Goal: Task Accomplishment & Management: Use online tool/utility

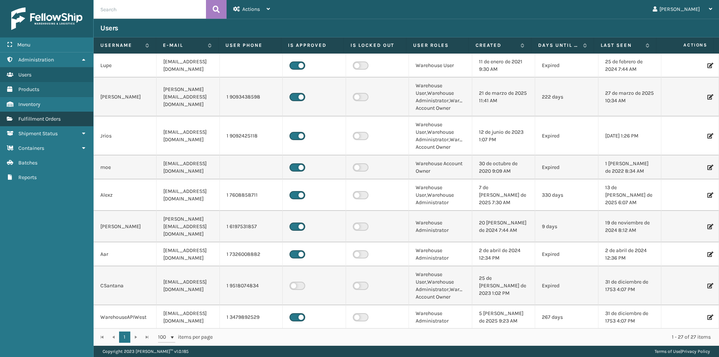
click at [49, 122] on span "Fulfillment Orders" at bounding box center [39, 119] width 42 height 6
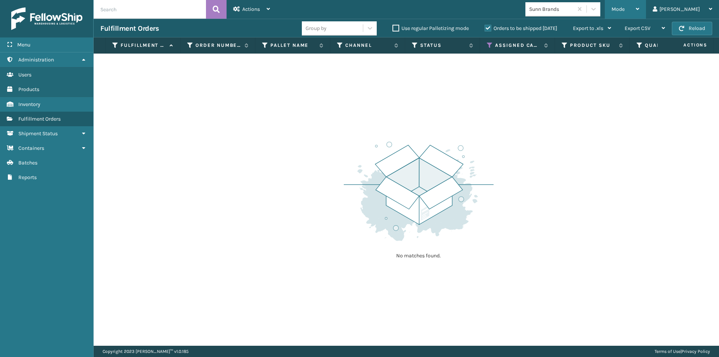
click at [639, 7] on icon at bounding box center [637, 8] width 3 height 5
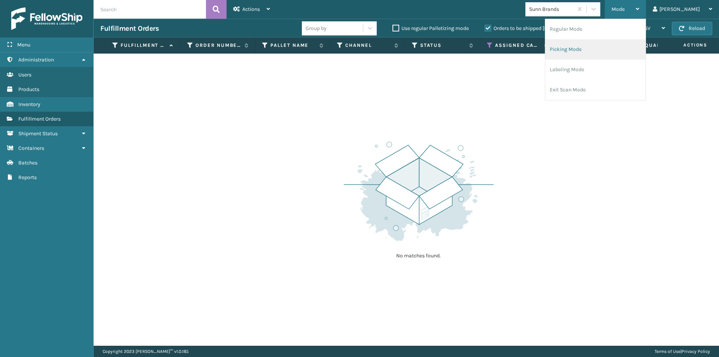
click at [611, 52] on li "Picking Mode" at bounding box center [595, 49] width 100 height 20
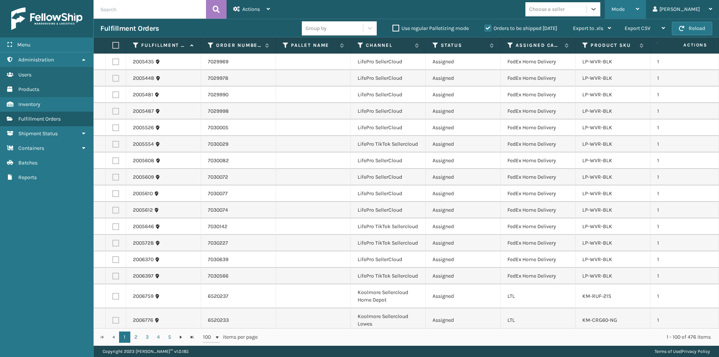
click at [646, 7] on div "Mode Regular Mode Picking Mode Labeling Mode Exit Scan Mode" at bounding box center [625, 9] width 41 height 19
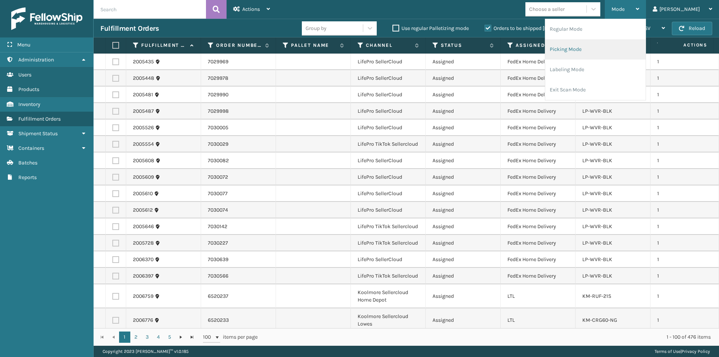
click at [612, 51] on li "Picking Mode" at bounding box center [595, 49] width 100 height 20
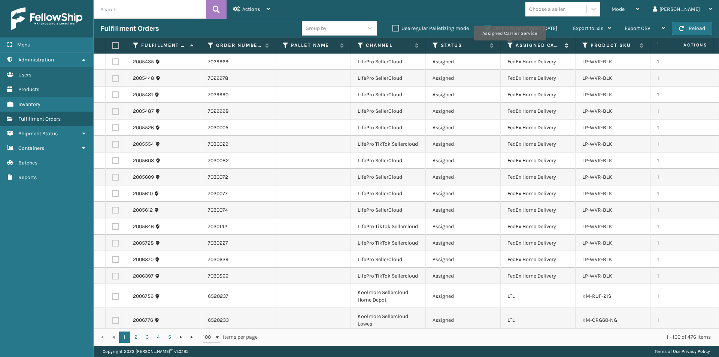
click at [509, 46] on icon at bounding box center [511, 45] width 6 height 7
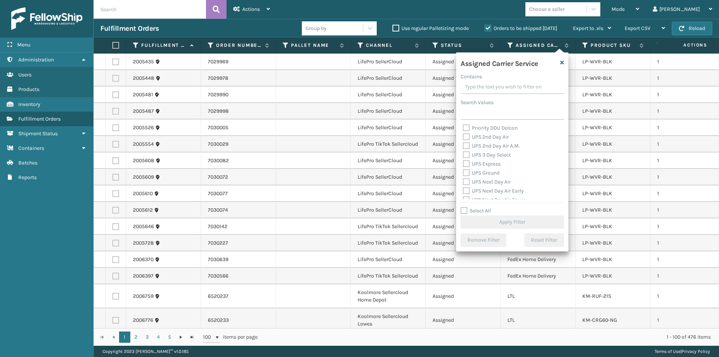
scroll to position [112, 0]
click at [466, 161] on label "UPS 2nd Day Air" at bounding box center [486, 160] width 46 height 6
click at [463, 161] on input "UPS 2nd Day Air" at bounding box center [463, 158] width 0 height 5
checkbox input "true"
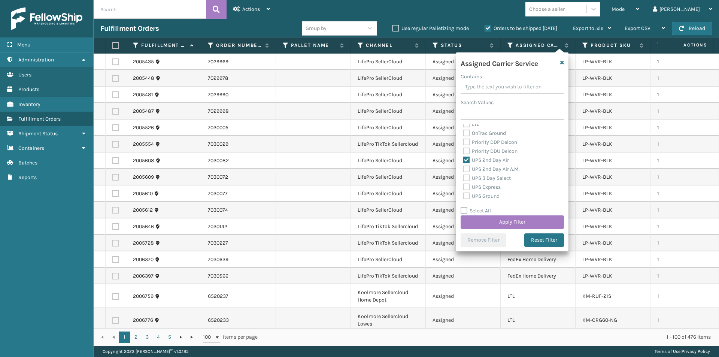
click at [467, 169] on label "UPS 2nd Day Air A.M." at bounding box center [491, 169] width 57 height 6
click at [463, 169] on input "UPS 2nd Day Air A.M." at bounding box center [463, 167] width 0 height 5
checkbox input "true"
click at [467, 186] on label "UPS Express" at bounding box center [482, 187] width 38 height 6
click at [463, 186] on input "UPS Express" at bounding box center [463, 185] width 0 height 5
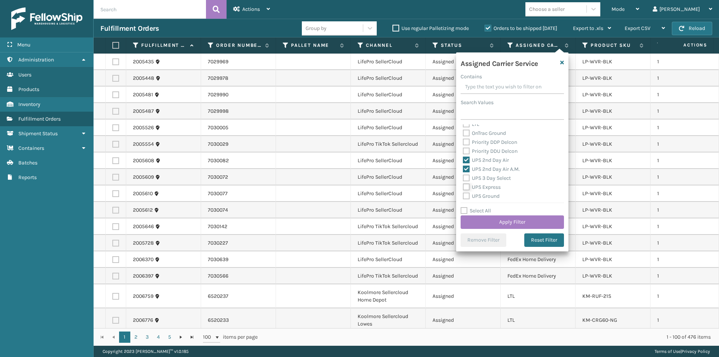
checkbox input "true"
click at [467, 168] on label "UPS Next Day Air" at bounding box center [487, 167] width 48 height 6
click at [463, 168] on input "UPS Next Day Air" at bounding box center [463, 165] width 0 height 5
checkbox input "true"
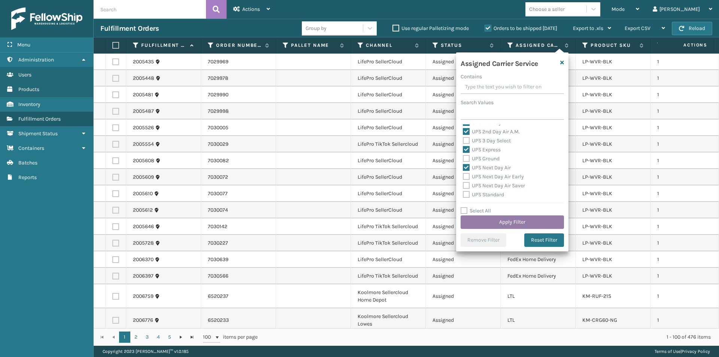
click at [530, 222] on button "Apply Filter" at bounding box center [512, 221] width 103 height 13
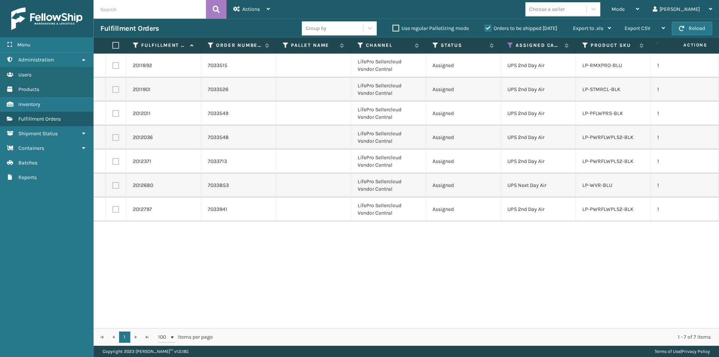
click at [117, 46] on label at bounding box center [114, 45] width 4 height 7
click at [113, 46] on input "checkbox" at bounding box center [112, 45] width 0 height 5
checkbox input "true"
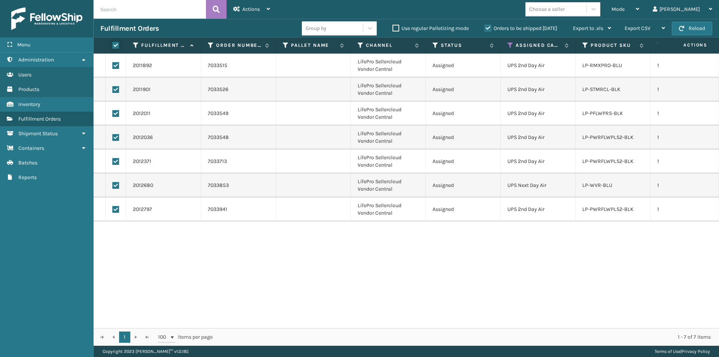
checkbox input "true"
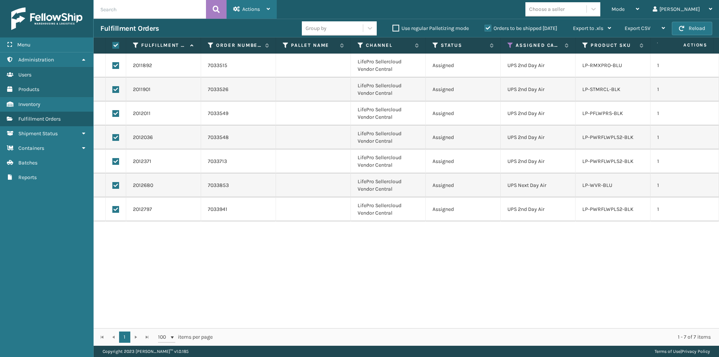
click at [269, 7] on icon at bounding box center [268, 8] width 3 height 5
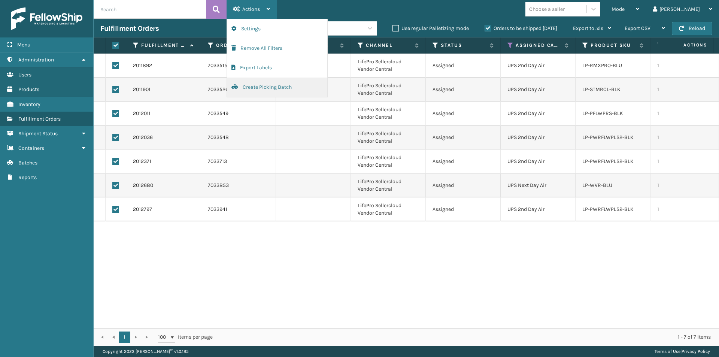
click at [262, 87] on button "Create Picking Batch" at bounding box center [277, 87] width 100 height 19
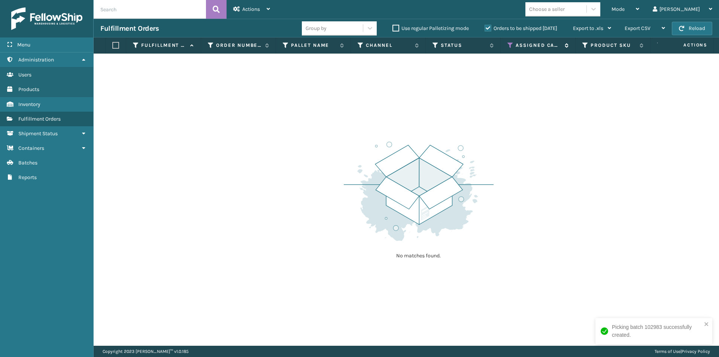
click at [510, 45] on icon at bounding box center [511, 45] width 6 height 7
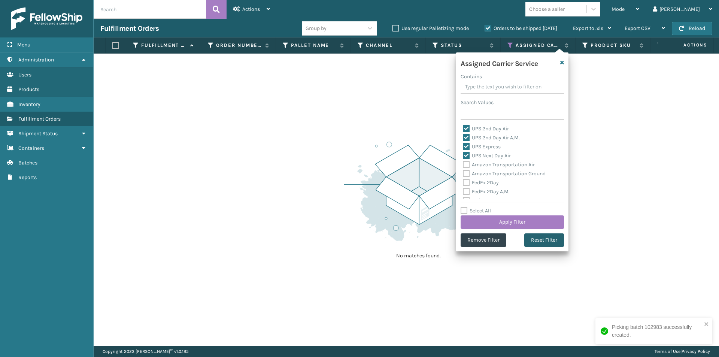
click at [551, 238] on button "Reset Filter" at bounding box center [544, 239] width 40 height 13
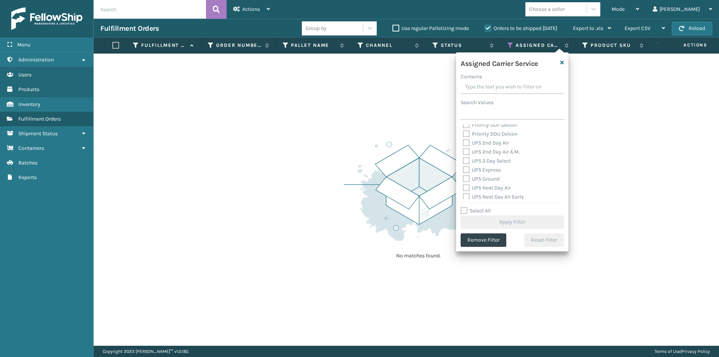
scroll to position [112, 0]
click at [467, 161] on label "UPS 2nd Day Air" at bounding box center [486, 160] width 46 height 6
click at [463, 161] on input "UPS 2nd Day Air" at bounding box center [463, 158] width 0 height 5
checkbox input "true"
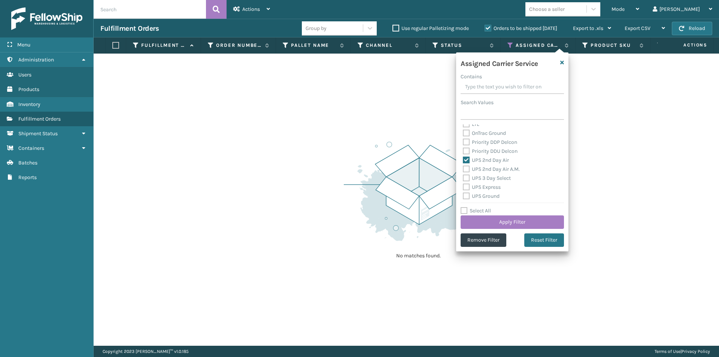
click at [464, 167] on label "UPS 2nd Day Air A.M." at bounding box center [491, 169] width 57 height 6
click at [463, 167] on input "UPS 2nd Day Air A.M." at bounding box center [463, 167] width 0 height 5
checkbox input "true"
click at [468, 178] on label "UPS 3 Day Select" at bounding box center [487, 178] width 48 height 6
click at [463, 178] on input "UPS 3 Day Select" at bounding box center [463, 176] width 0 height 5
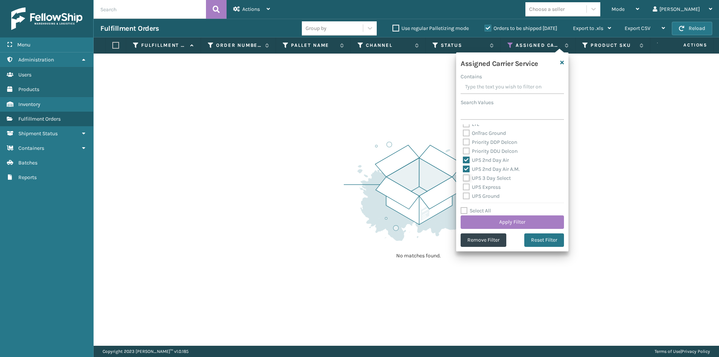
checkbox input "true"
click at [467, 185] on label "UPS Express" at bounding box center [482, 187] width 38 height 6
click at [463, 185] on input "UPS Express" at bounding box center [463, 185] width 0 height 5
checkbox input "true"
click at [468, 193] on label "UPS Ground" at bounding box center [481, 196] width 37 height 6
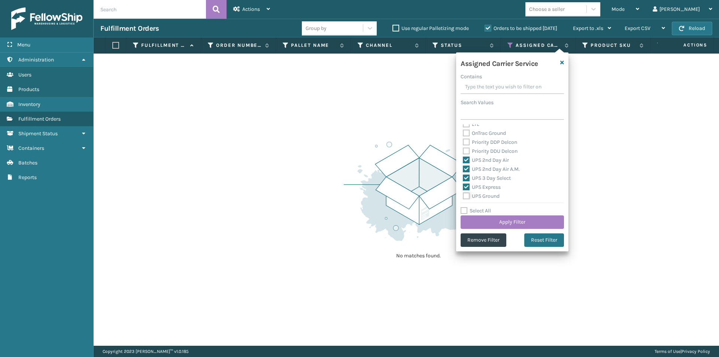
click at [463, 193] on input "UPS Ground" at bounding box center [463, 194] width 0 height 5
checkbox input "true"
click at [466, 169] on label "UPS Next Day Air" at bounding box center [487, 167] width 48 height 6
click at [463, 168] on input "UPS Next Day Air" at bounding box center [463, 165] width 0 height 5
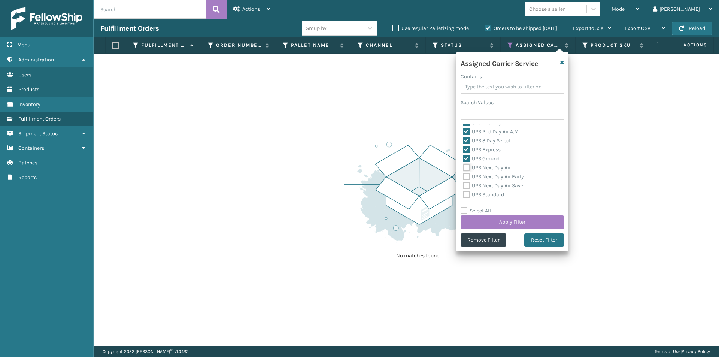
checkbox input "true"
click at [470, 179] on label "UPS Next Day Air Early" at bounding box center [493, 176] width 61 height 6
click at [463, 177] on input "UPS Next Day Air Early" at bounding box center [463, 174] width 0 height 5
checkbox input "true"
click at [469, 185] on label "UPS Next Day Air Saver" at bounding box center [494, 185] width 62 height 6
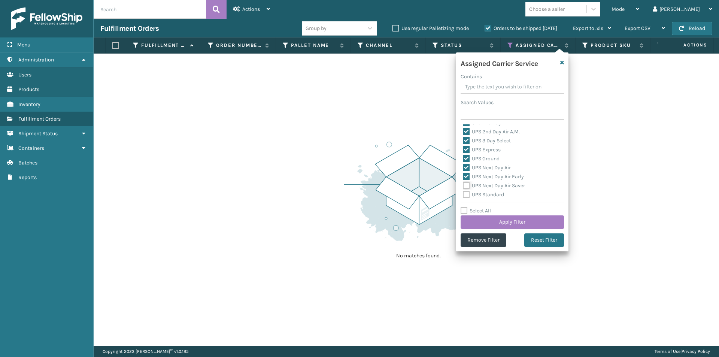
click at [463, 185] on input "UPS Next Day Air Saver" at bounding box center [463, 183] width 0 height 5
checkbox input "true"
click at [470, 194] on label "UPS Standard" at bounding box center [483, 194] width 41 height 6
click at [463, 194] on input "UPS Standard" at bounding box center [463, 192] width 0 height 5
checkbox input "true"
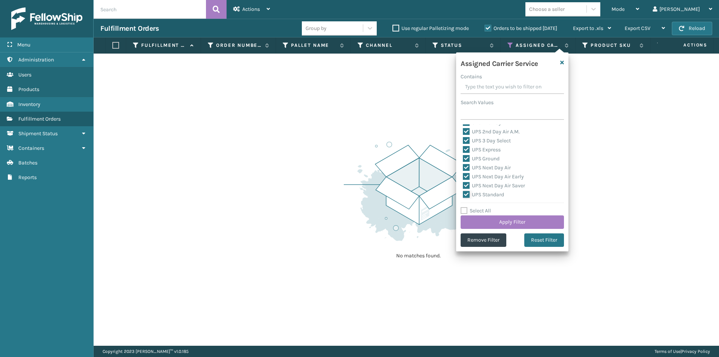
scroll to position [187, 0]
click at [466, 167] on label "UPS SurePost 1LB or Greater" at bounding box center [500, 166] width 74 height 6
click at [463, 167] on input "UPS SurePost 1LB or Greater" at bounding box center [463, 164] width 0 height 5
checkbox input "true"
click at [522, 225] on button "Apply Filter" at bounding box center [512, 221] width 103 height 13
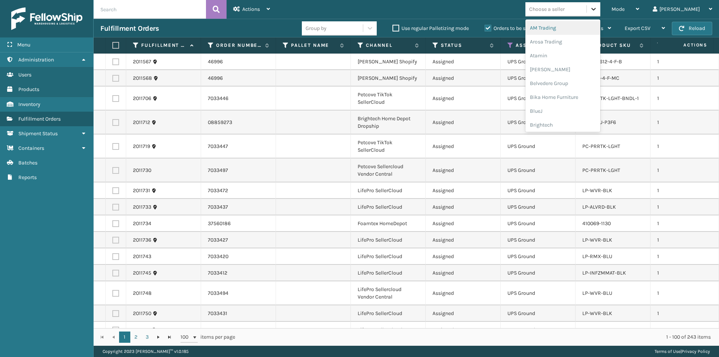
click at [597, 12] on icon at bounding box center [593, 8] width 7 height 7
click at [583, 129] on div "Brightech" at bounding box center [562, 125] width 75 height 14
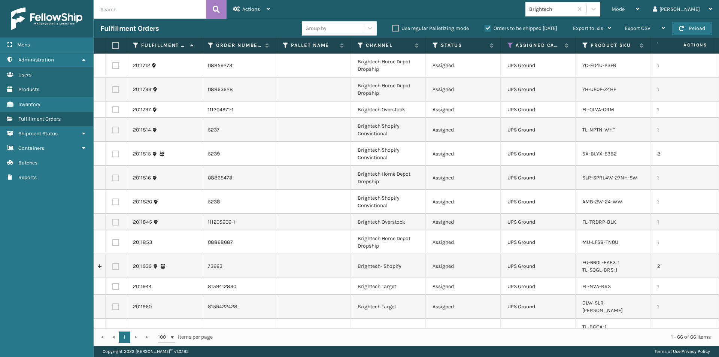
click at [116, 45] on label at bounding box center [114, 45] width 4 height 7
click at [113, 45] on input "checkbox" at bounding box center [112, 45] width 0 height 5
checkbox input "true"
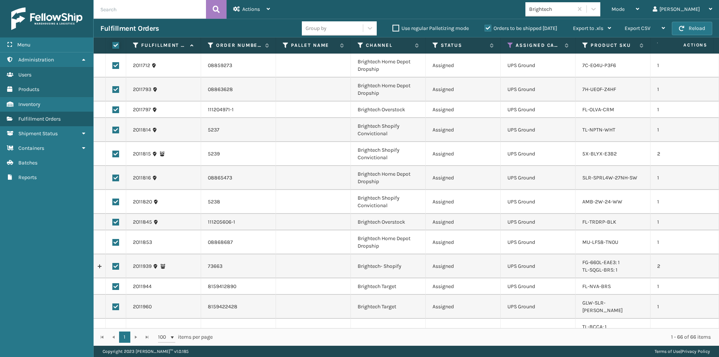
checkbox input "true"
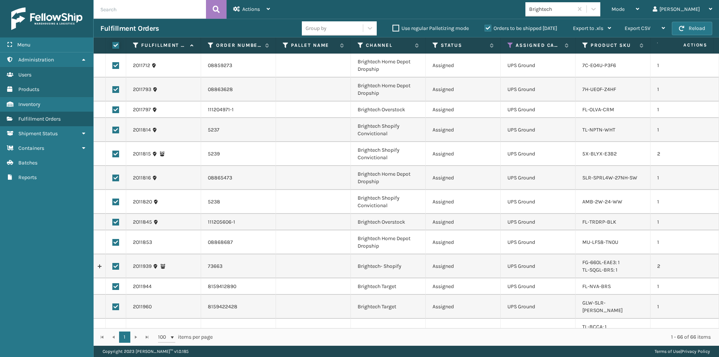
checkbox input "true"
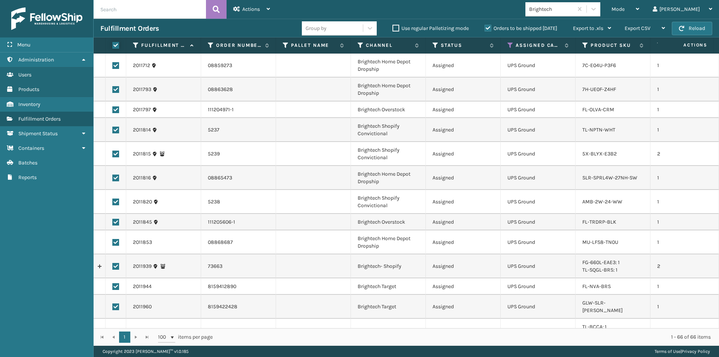
checkbox input "true"
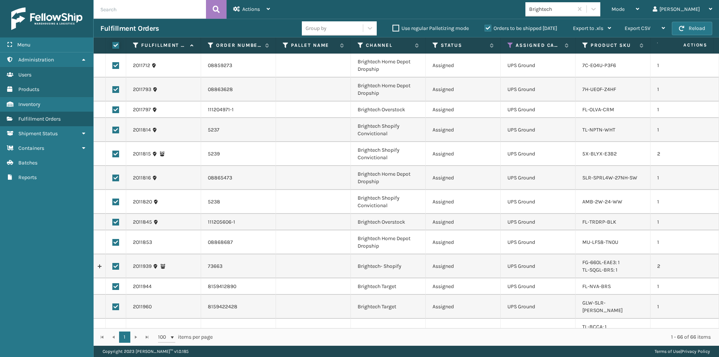
checkbox input "true"
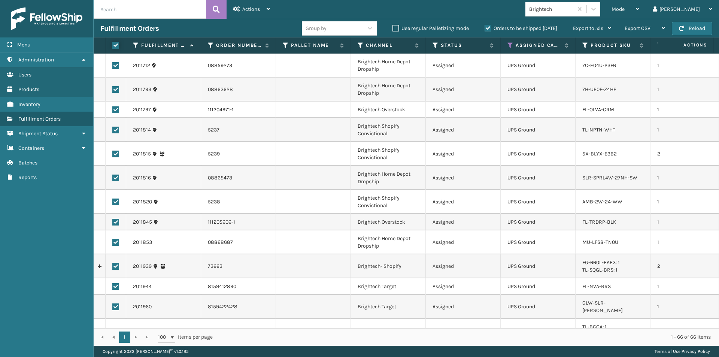
checkbox input "true"
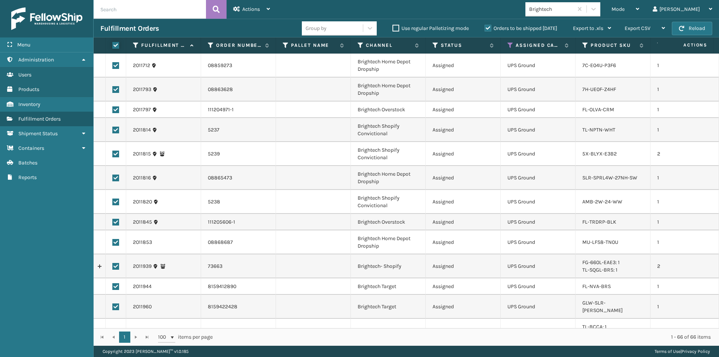
checkbox input "true"
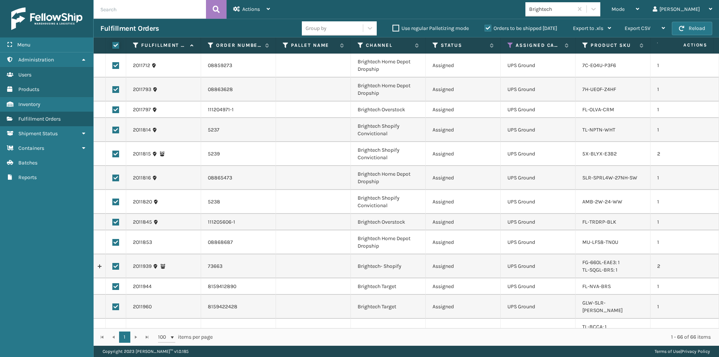
checkbox input "true"
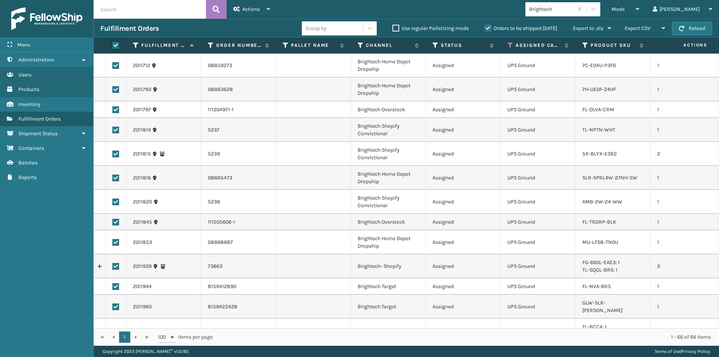
checkbox input "true"
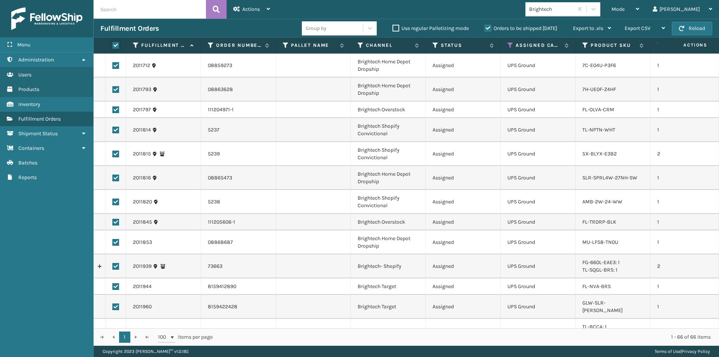
checkbox input "true"
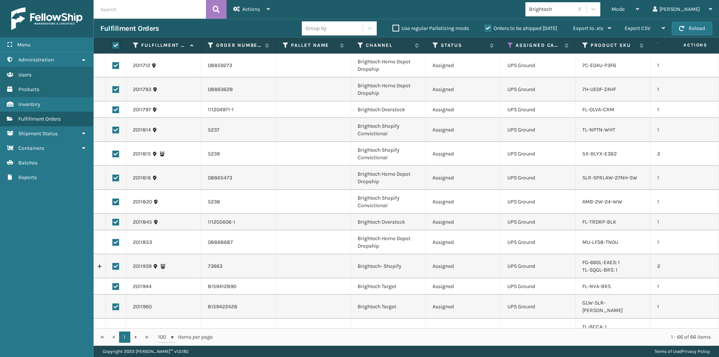
checkbox input "true"
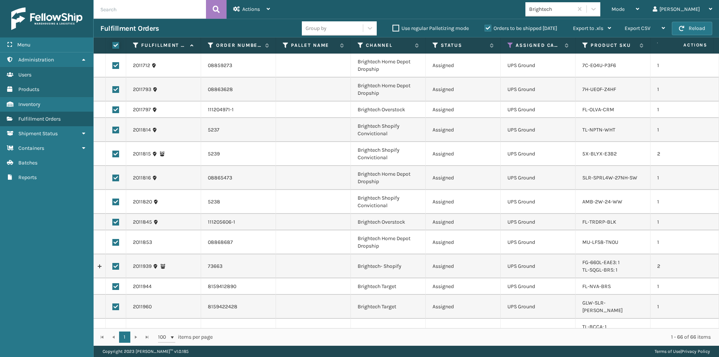
checkbox input "true"
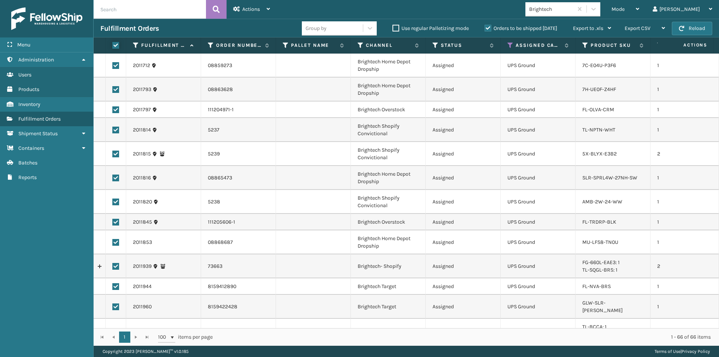
checkbox input "true"
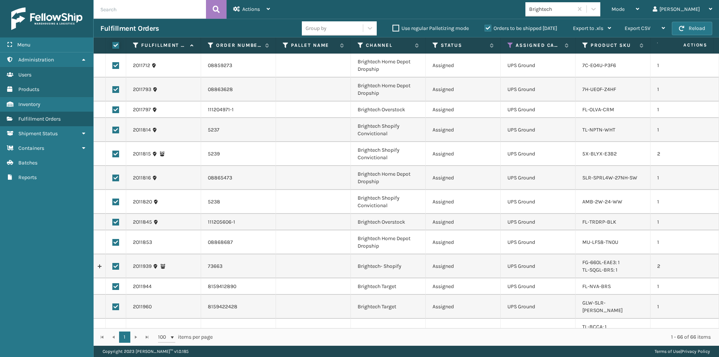
checkbox input "true"
click at [267, 9] on icon at bounding box center [268, 8] width 3 height 5
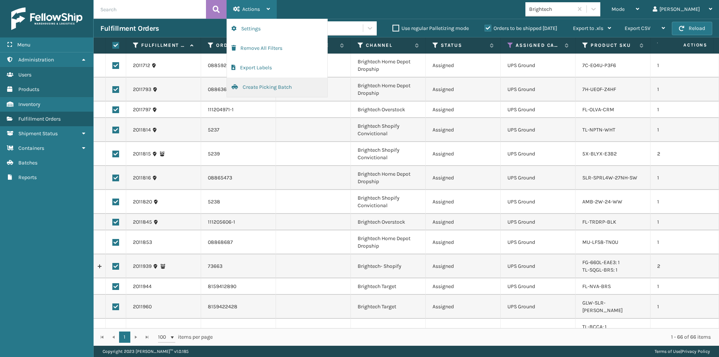
click at [252, 89] on button "Create Picking Batch" at bounding box center [277, 87] width 100 height 19
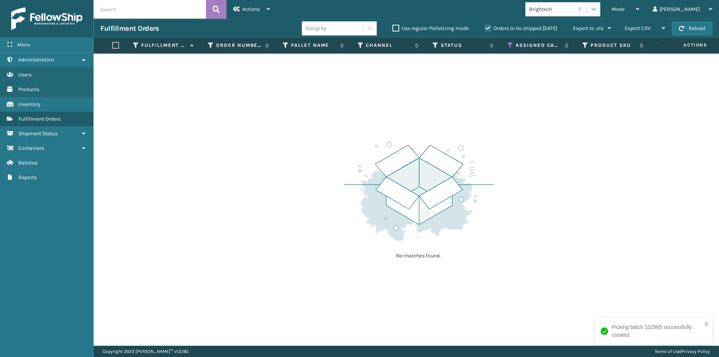
click at [597, 8] on icon at bounding box center [593, 8] width 7 height 7
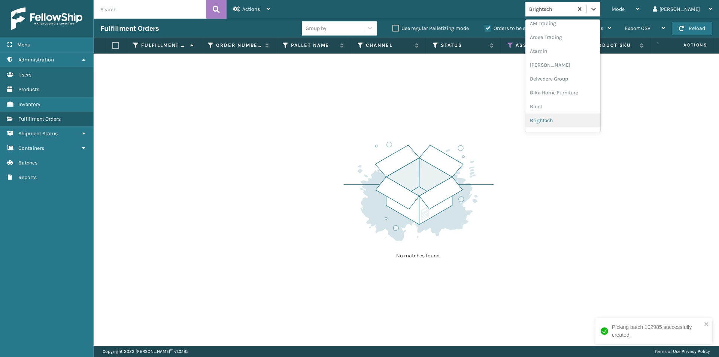
scroll to position [42, 0]
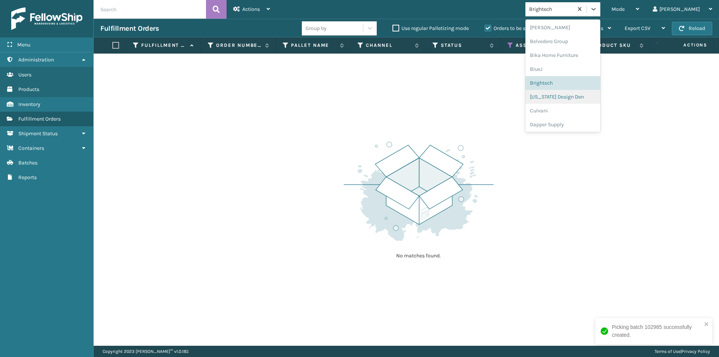
click at [596, 100] on div "[US_STATE] Design Den" at bounding box center [562, 97] width 75 height 14
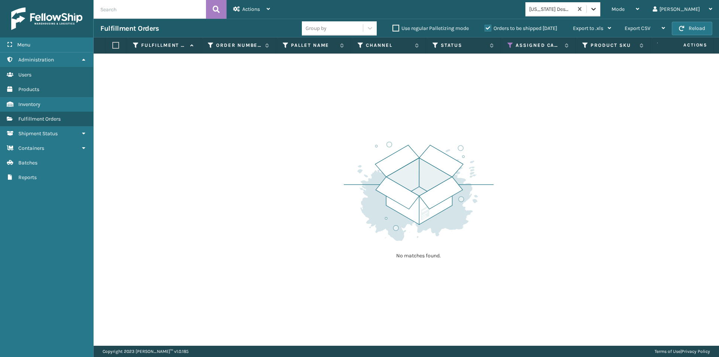
click at [596, 10] on icon at bounding box center [593, 9] width 4 height 3
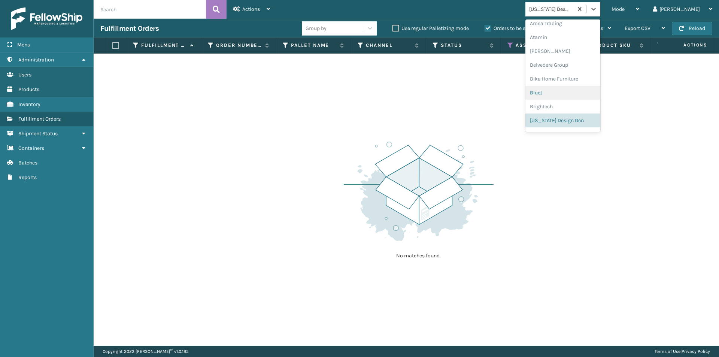
scroll to position [93, 0]
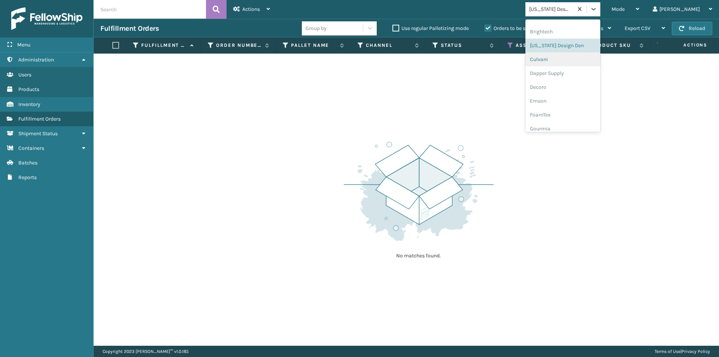
click at [584, 62] on div "Culvani" at bounding box center [562, 59] width 75 height 14
click at [597, 11] on icon at bounding box center [593, 8] width 7 height 7
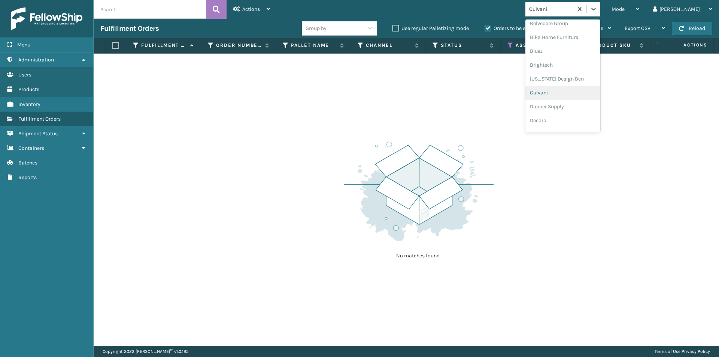
scroll to position [70, 0]
click at [583, 96] on div "Dapper Supply" at bounding box center [562, 97] width 75 height 14
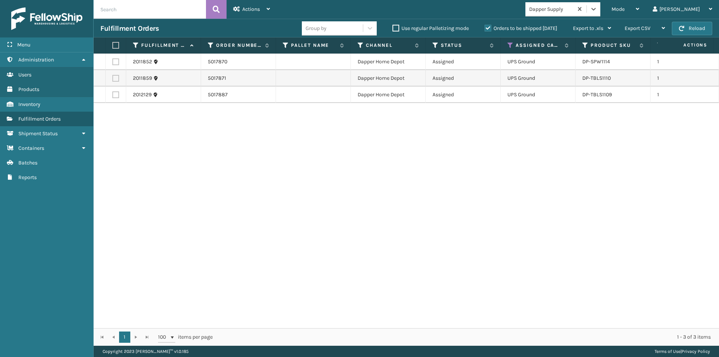
click at [117, 44] on label at bounding box center [114, 45] width 4 height 7
click at [113, 44] on input "checkbox" at bounding box center [112, 45] width 0 height 5
checkbox input "true"
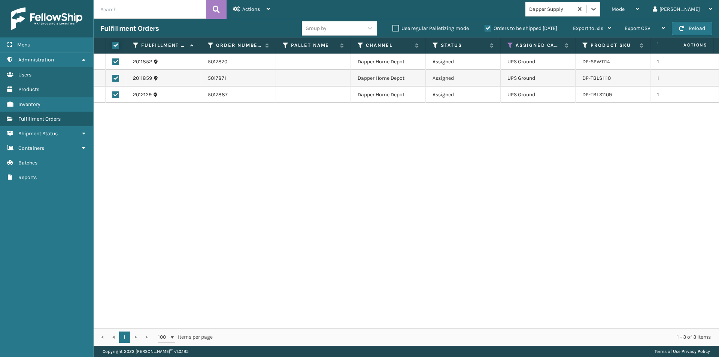
checkbox input "true"
click at [267, 9] on icon at bounding box center [268, 8] width 3 height 5
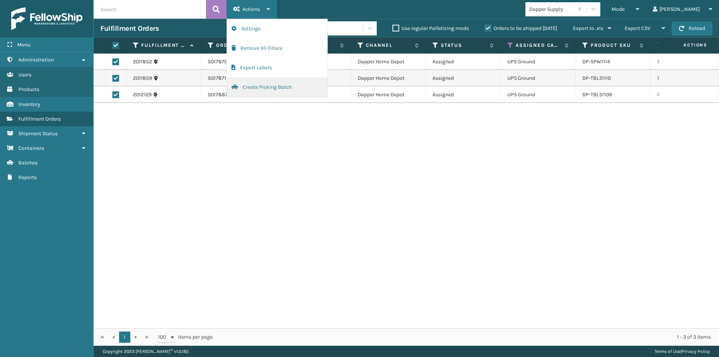
click at [259, 86] on button "Create Picking Batch" at bounding box center [277, 87] width 100 height 19
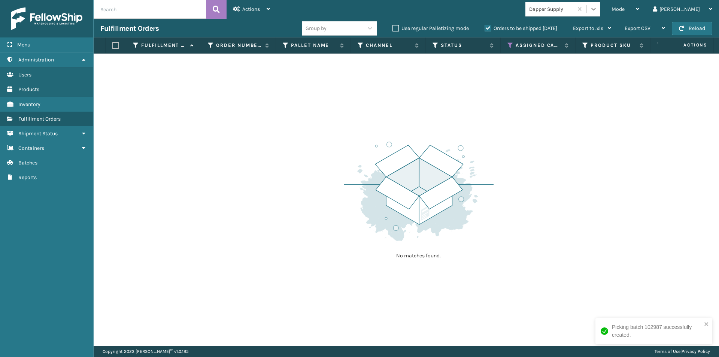
click at [597, 8] on icon at bounding box center [593, 8] width 7 height 7
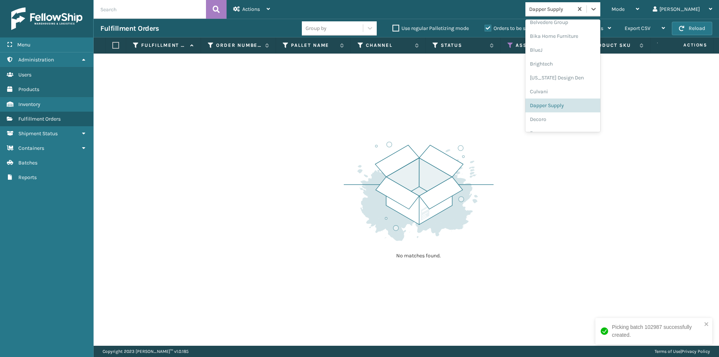
scroll to position [76, 0]
click at [575, 106] on div "Decoro" at bounding box center [562, 104] width 75 height 14
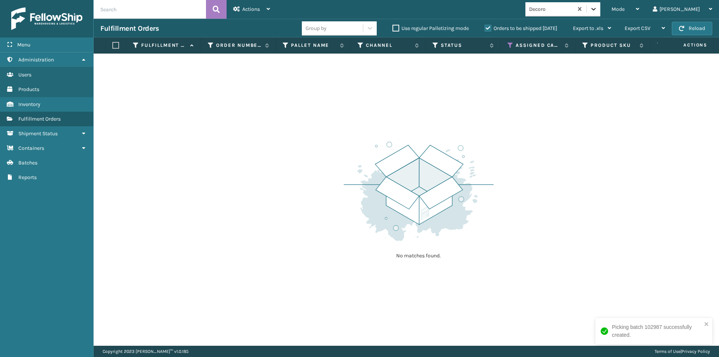
click at [597, 9] on icon at bounding box center [593, 8] width 7 height 7
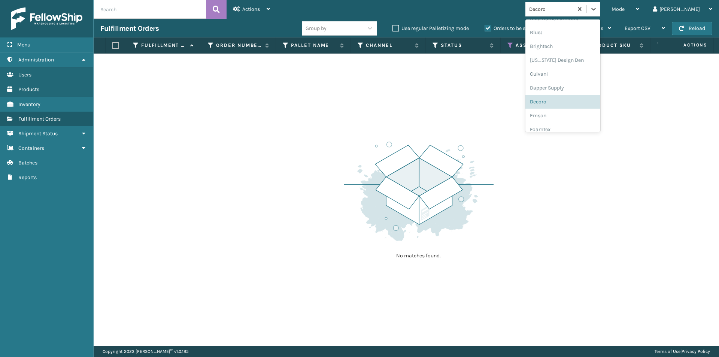
scroll to position [90, 0]
click at [561, 109] on div "Emson" at bounding box center [562, 104] width 75 height 14
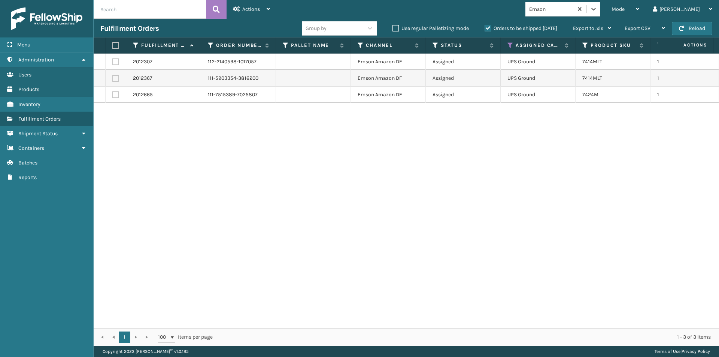
click at [116, 43] on label at bounding box center [114, 45] width 4 height 7
click at [113, 43] on input "checkbox" at bounding box center [112, 45] width 0 height 5
checkbox input "true"
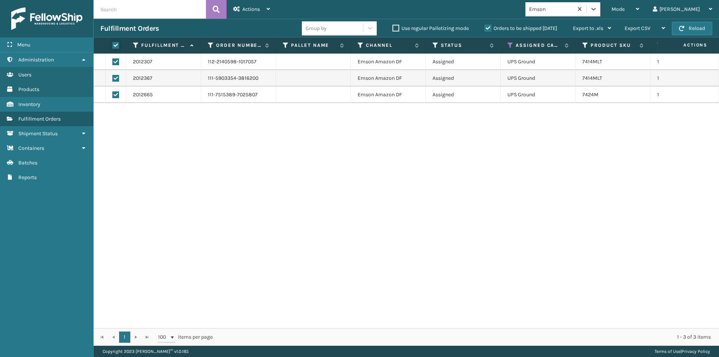
checkbox input "true"
click at [270, 12] on div "Actions" at bounding box center [251, 9] width 37 height 19
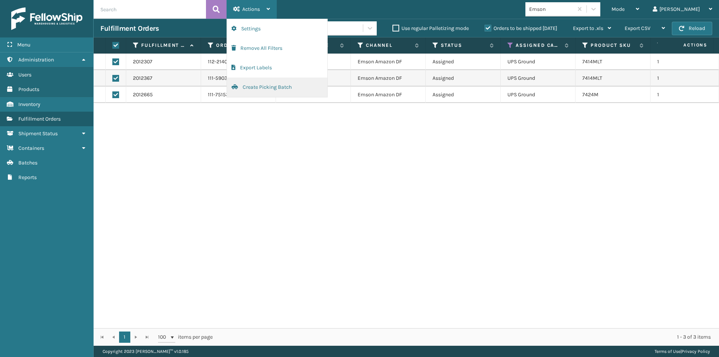
click at [290, 85] on button "Create Picking Batch" at bounding box center [277, 87] width 100 height 19
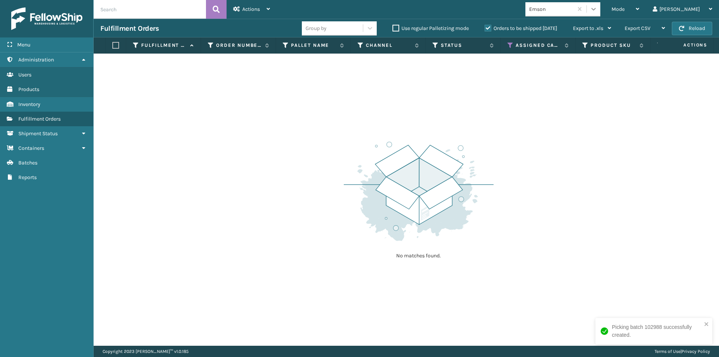
click at [600, 13] on div at bounding box center [593, 8] width 13 height 13
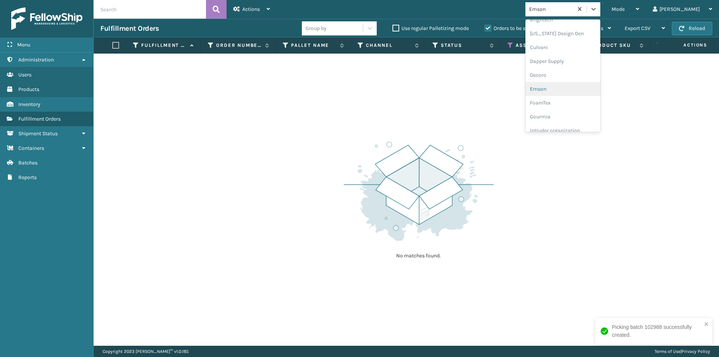
scroll to position [149, 0]
click at [586, 58] on div "FoamTex" at bounding box center [562, 59] width 75 height 14
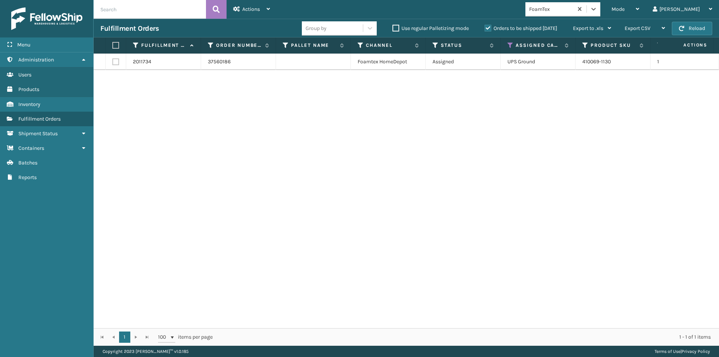
click at [115, 44] on label at bounding box center [114, 45] width 4 height 7
click at [113, 44] on input "checkbox" at bounding box center [112, 45] width 0 height 5
checkbox input "true"
click at [272, 8] on div "Actions Settings Remove All Filters Export Labels Create Picking Batch" at bounding box center [252, 9] width 50 height 19
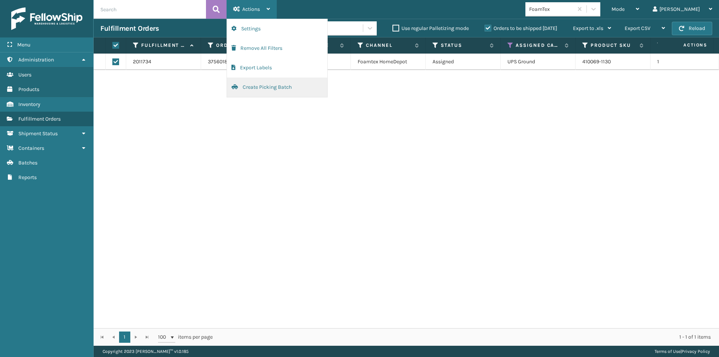
click at [268, 87] on button "Create Picking Batch" at bounding box center [277, 87] width 100 height 19
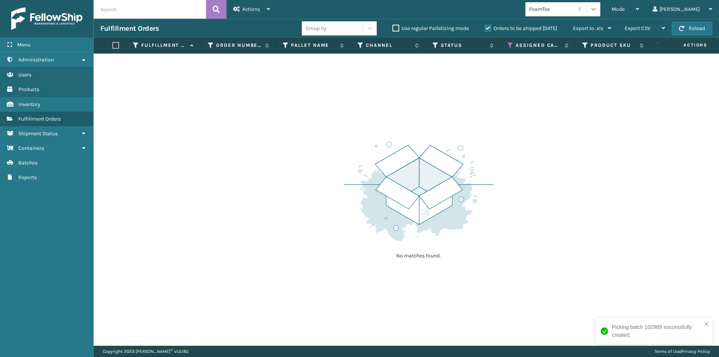
click at [600, 11] on div at bounding box center [593, 8] width 13 height 13
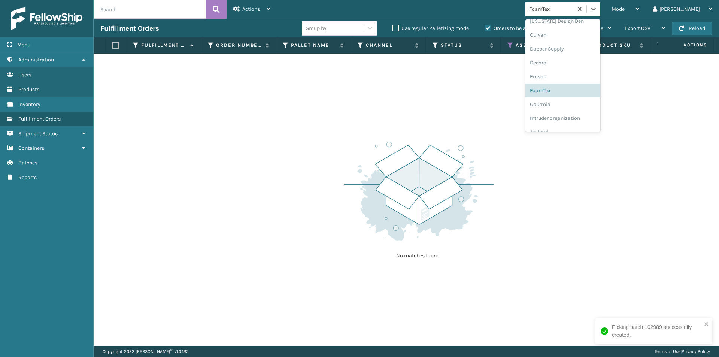
scroll to position [133, 0]
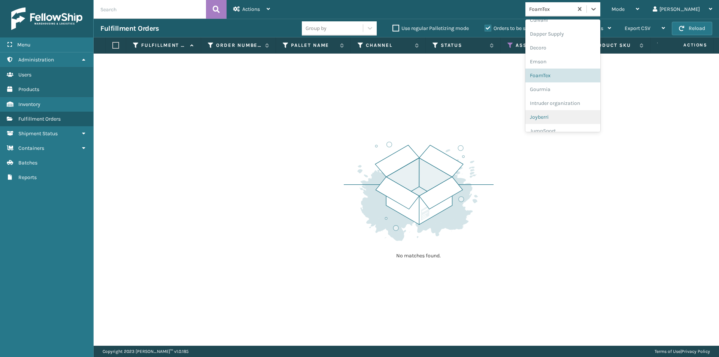
click at [587, 120] on div "Joyberri" at bounding box center [562, 117] width 75 height 14
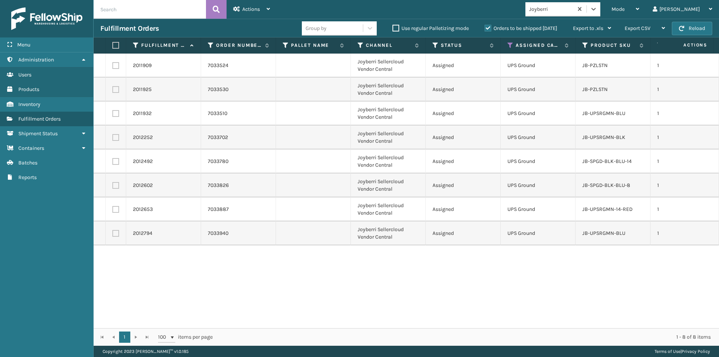
click at [116, 47] on label at bounding box center [114, 45] width 4 height 7
click at [113, 47] on input "checkbox" at bounding box center [112, 45] width 0 height 5
checkbox input "true"
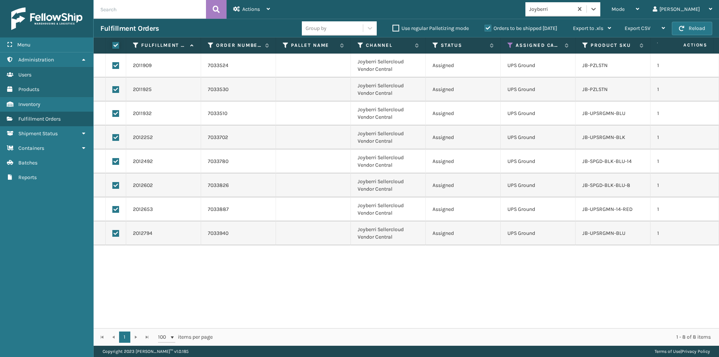
checkbox input "true"
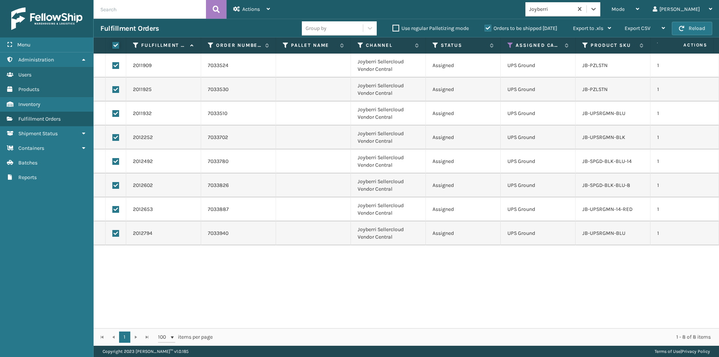
checkbox input "true"
click at [272, 6] on div "Actions Settings Remove All Filters Export Labels Create Picking Batch" at bounding box center [252, 9] width 50 height 19
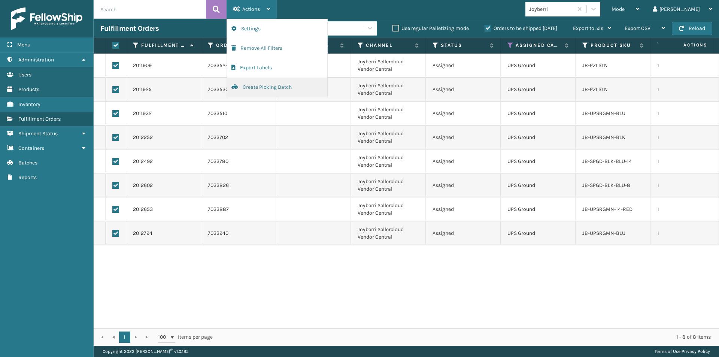
click at [255, 84] on button "Create Picking Batch" at bounding box center [277, 87] width 100 height 19
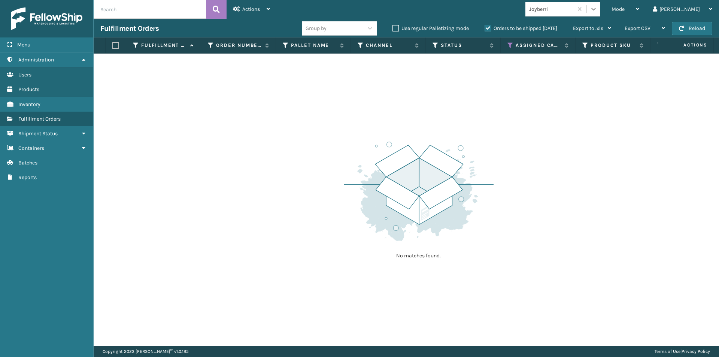
click at [597, 8] on icon at bounding box center [593, 8] width 7 height 7
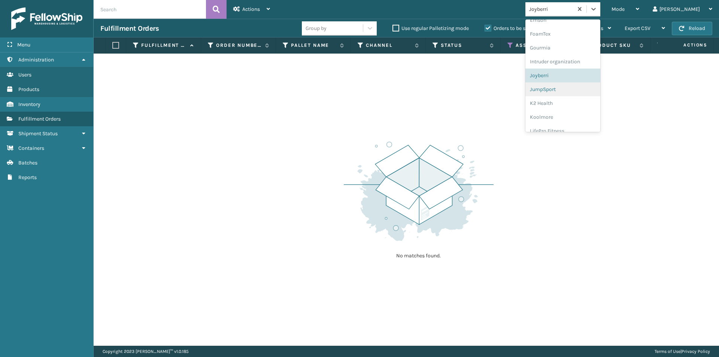
scroll to position [189, 0]
click at [583, 77] on div "JumpSport" at bounding box center [562, 74] width 75 height 14
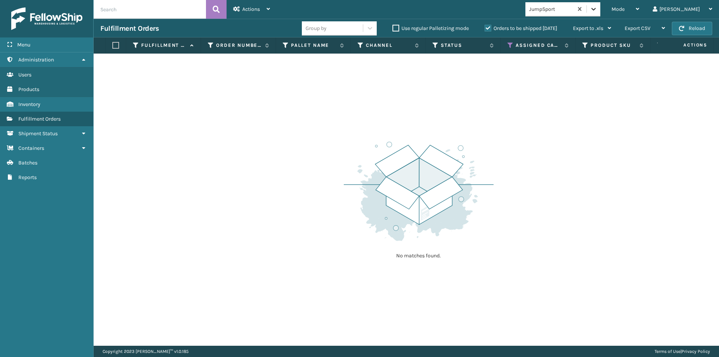
click at [597, 9] on icon at bounding box center [593, 8] width 7 height 7
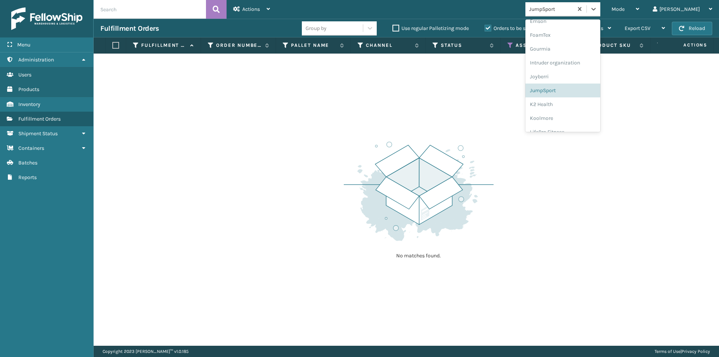
scroll to position [188, 0]
click at [571, 90] on div "K2 Health" at bounding box center [562, 89] width 75 height 14
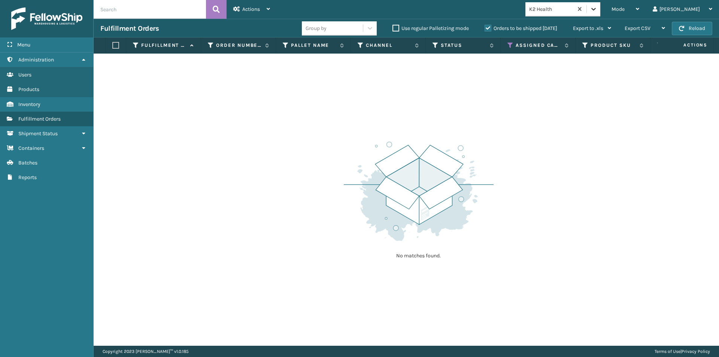
click at [597, 12] on icon at bounding box center [593, 8] width 7 height 7
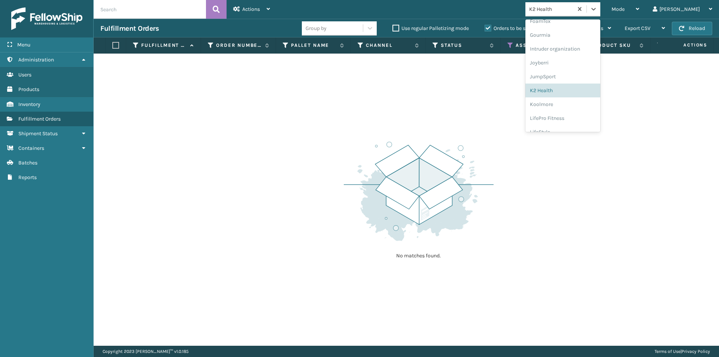
scroll to position [202, 0]
click at [576, 91] on div "Koolmore" at bounding box center [562, 89] width 75 height 14
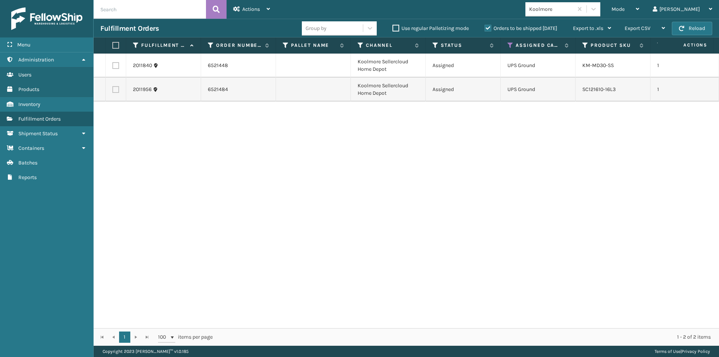
click at [115, 43] on label at bounding box center [114, 45] width 4 height 7
click at [113, 43] on input "checkbox" at bounding box center [112, 45] width 0 height 5
checkbox input "true"
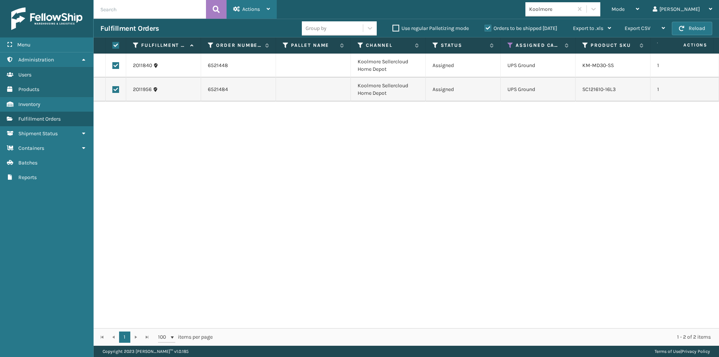
click at [271, 6] on div "Actions Settings Remove All Filters Export Labels Create Picking Batch" at bounding box center [252, 9] width 50 height 19
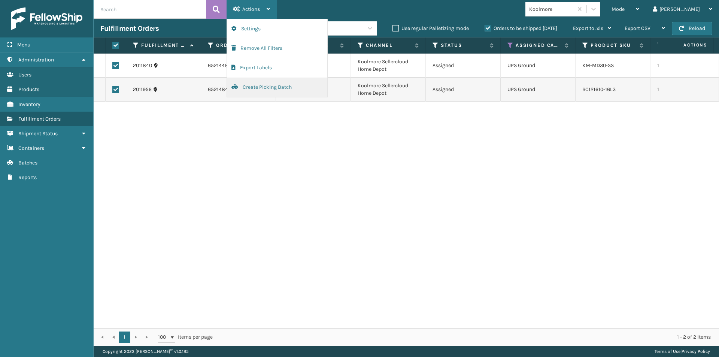
click at [269, 83] on button "Create Picking Batch" at bounding box center [277, 87] width 100 height 19
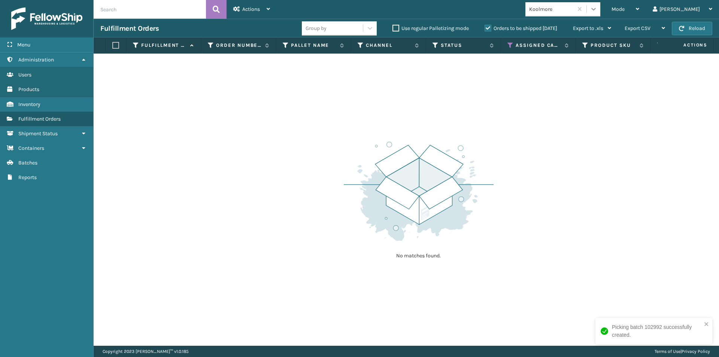
click at [600, 6] on div at bounding box center [593, 8] width 13 height 13
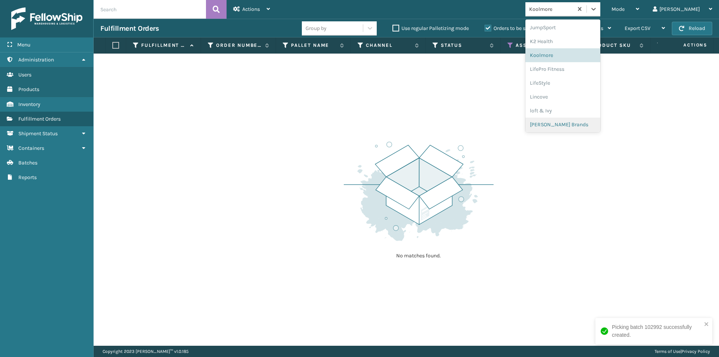
scroll to position [237, 0]
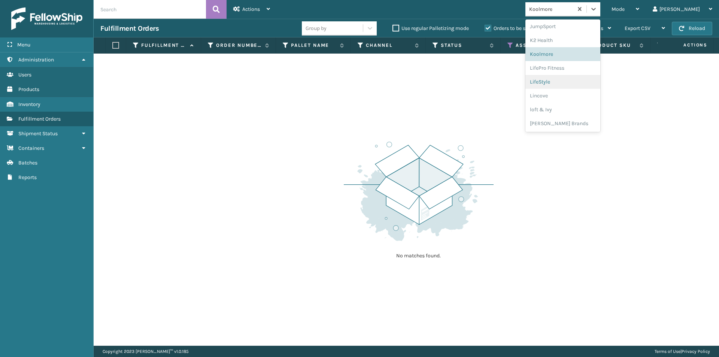
click at [581, 81] on div "LifeStyle" at bounding box center [562, 82] width 75 height 14
click at [596, 10] on icon at bounding box center [593, 9] width 4 height 3
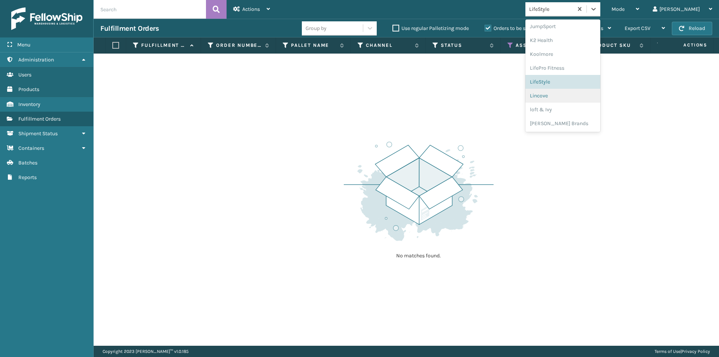
click at [579, 99] on div "Lincove" at bounding box center [562, 96] width 75 height 14
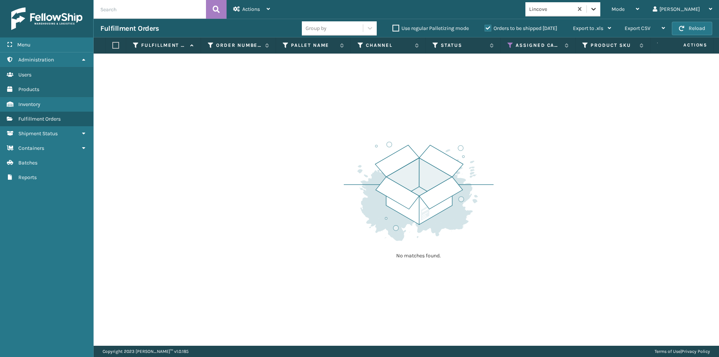
click at [597, 8] on icon at bounding box center [593, 8] width 7 height 7
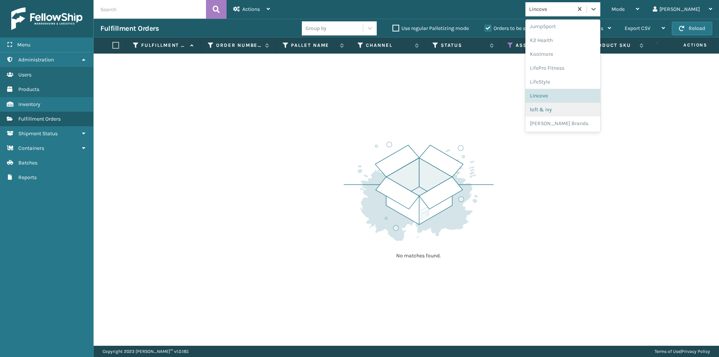
click at [585, 108] on div "loft & Ivy" at bounding box center [562, 110] width 75 height 14
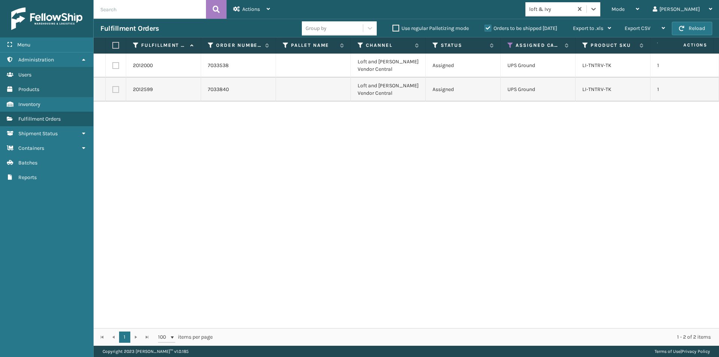
drag, startPoint x: 113, startPoint y: 44, endPoint x: 120, endPoint y: 48, distance: 7.2
click at [114, 44] on label at bounding box center [114, 45] width 4 height 7
click at [113, 44] on input "checkbox" at bounding box center [112, 45] width 0 height 5
checkbox input "true"
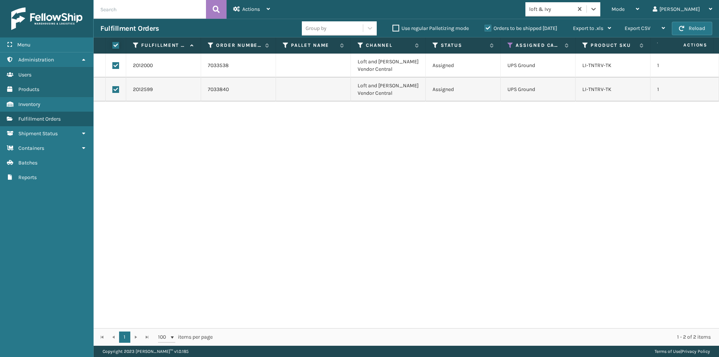
checkbox input "true"
click at [270, 7] on div "Actions Settings Remove All Filters Export Labels Create Picking Batch" at bounding box center [252, 9] width 50 height 19
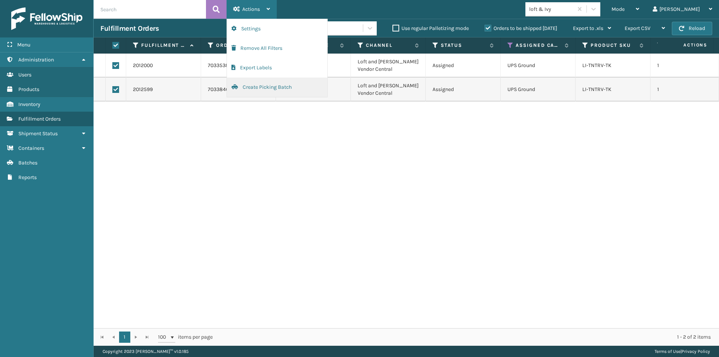
click at [258, 88] on button "Create Picking Batch" at bounding box center [277, 87] width 100 height 19
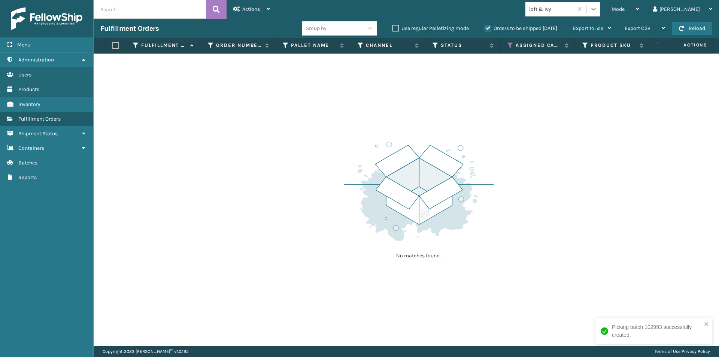
click at [597, 12] on icon at bounding box center [593, 8] width 7 height 7
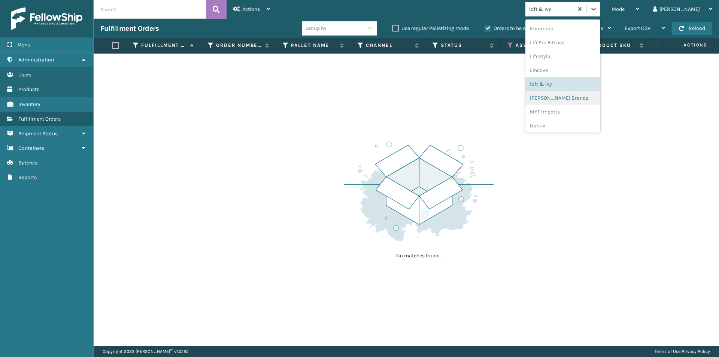
scroll to position [275, 0]
click at [585, 91] on div "[PERSON_NAME] Brands" at bounding box center [562, 86] width 75 height 14
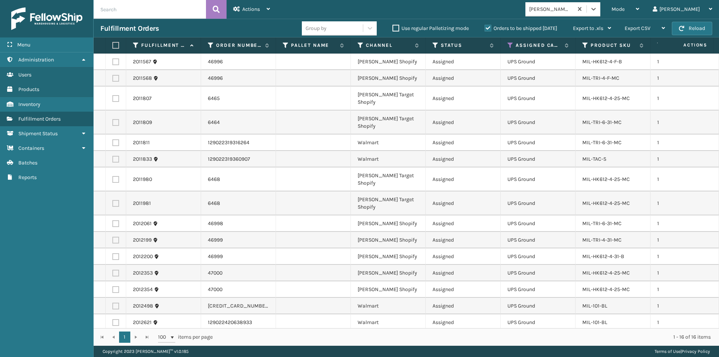
click at [117, 45] on label at bounding box center [114, 45] width 4 height 7
click at [113, 45] on input "checkbox" at bounding box center [112, 45] width 0 height 5
checkbox input "true"
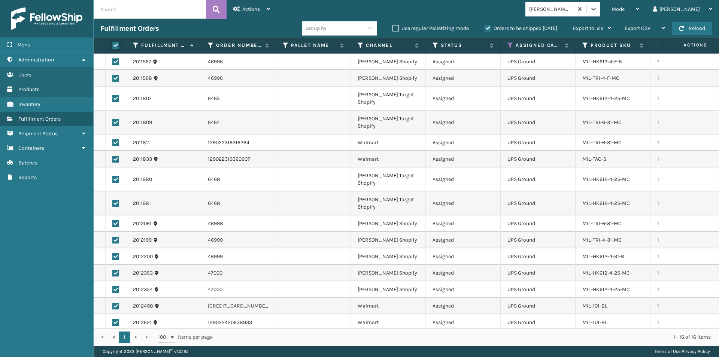
checkbox input "true"
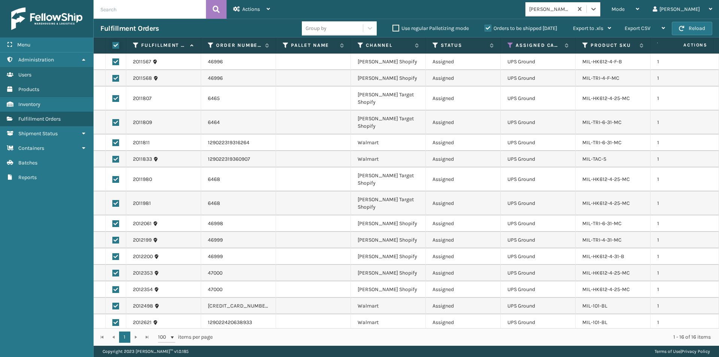
checkbox input "true"
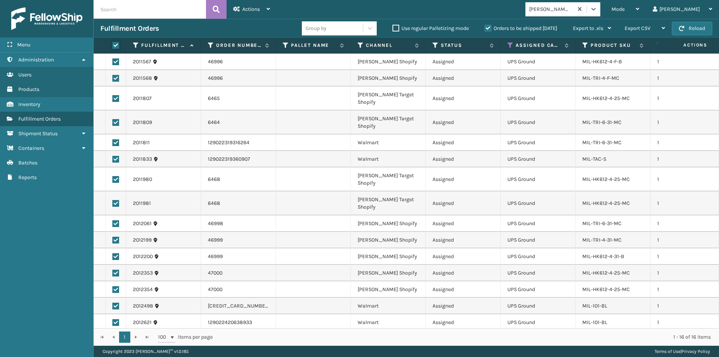
checkbox input "true"
click at [271, 10] on div "Actions Settings Remove All Filters Export Labels Create Picking Batch" at bounding box center [252, 9] width 50 height 19
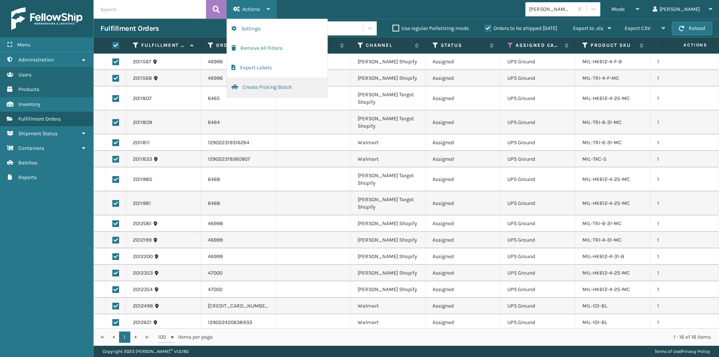
click at [259, 85] on button "Create Picking Batch" at bounding box center [277, 87] width 100 height 19
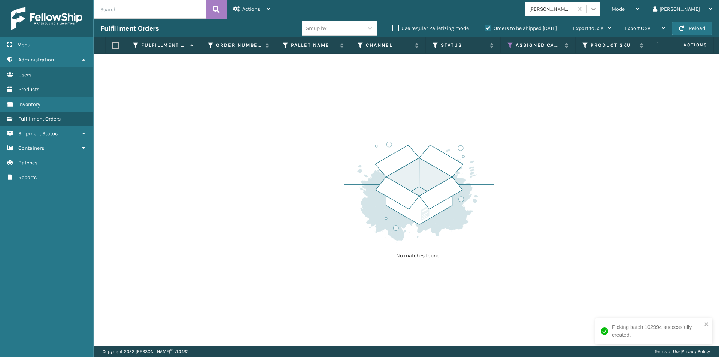
click at [597, 12] on icon at bounding box center [593, 8] width 7 height 7
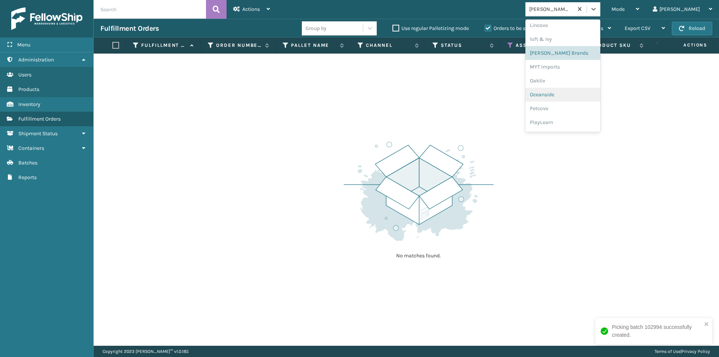
scroll to position [312, 0]
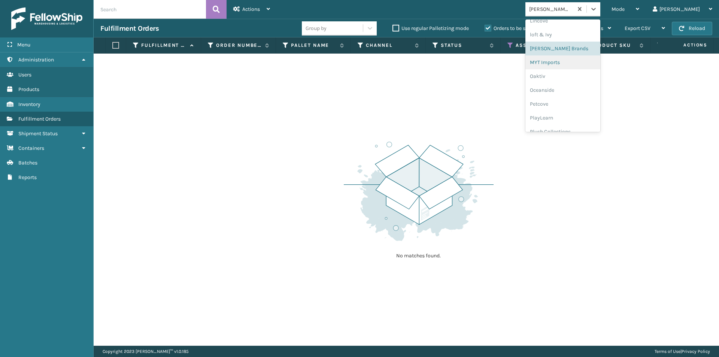
click at [571, 60] on div "MYT Imports" at bounding box center [562, 62] width 75 height 14
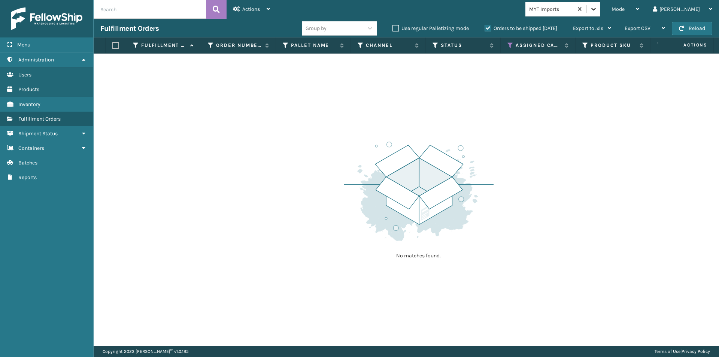
click at [597, 12] on icon at bounding box center [593, 8] width 7 height 7
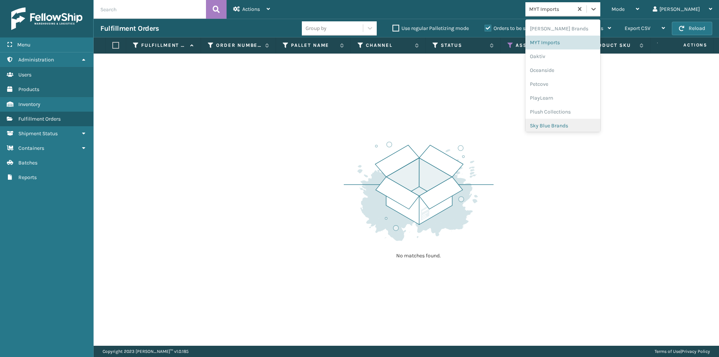
scroll to position [287, 0]
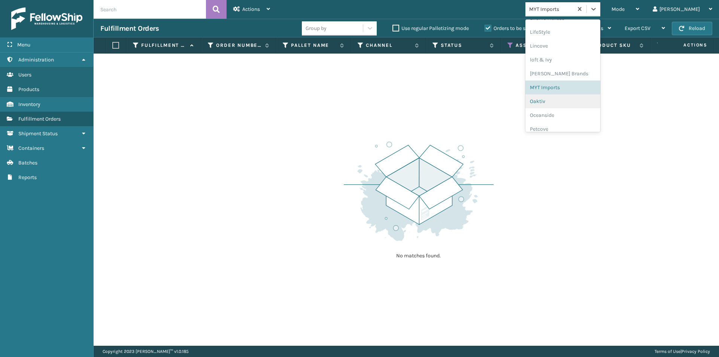
click at [582, 104] on div "Oaktiv" at bounding box center [562, 101] width 75 height 14
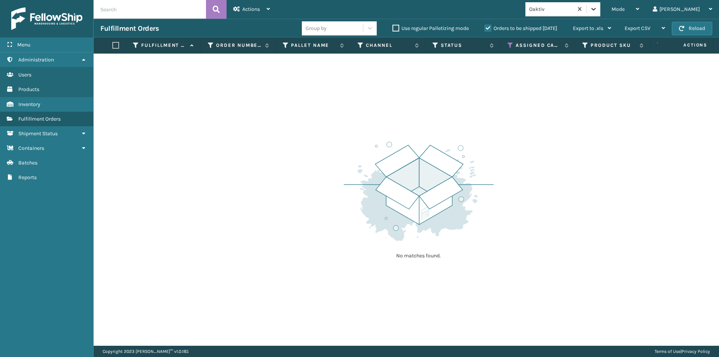
click at [597, 10] on icon at bounding box center [593, 8] width 7 height 7
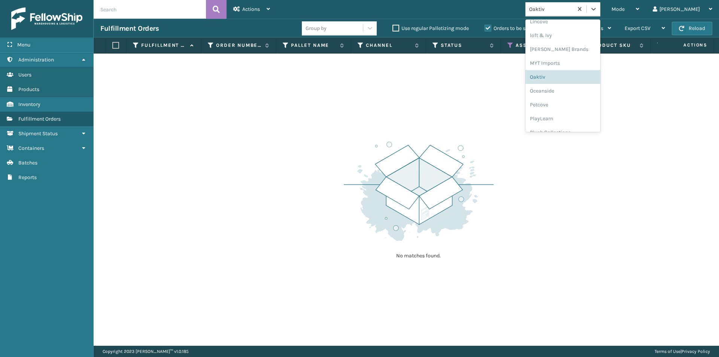
scroll to position [312, 0]
click at [577, 91] on div "Oceanside" at bounding box center [562, 90] width 75 height 14
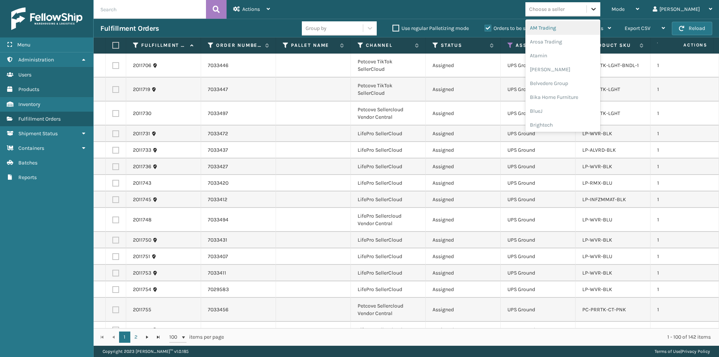
click at [597, 12] on icon at bounding box center [593, 8] width 7 height 7
click at [577, 85] on div "Oceanside" at bounding box center [562, 90] width 75 height 14
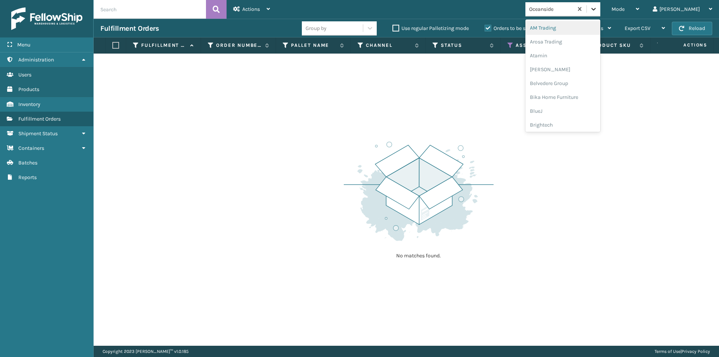
click at [597, 9] on icon at bounding box center [593, 8] width 7 height 7
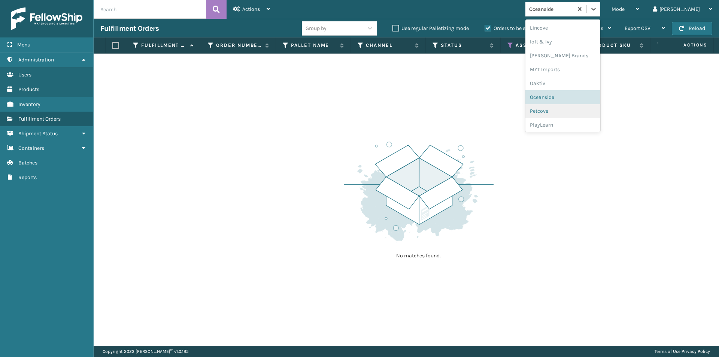
click at [575, 109] on div "Petcove" at bounding box center [562, 111] width 75 height 14
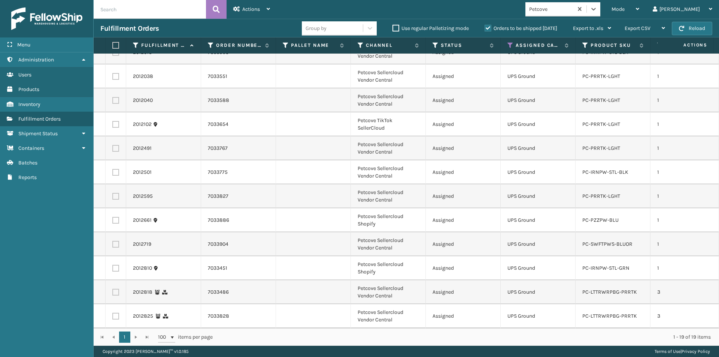
scroll to position [187, 0]
click at [116, 40] on th at bounding box center [116, 45] width 21 height 16
click at [117, 47] on label at bounding box center [114, 45] width 4 height 7
click at [113, 47] on input "checkbox" at bounding box center [112, 45] width 0 height 5
checkbox input "true"
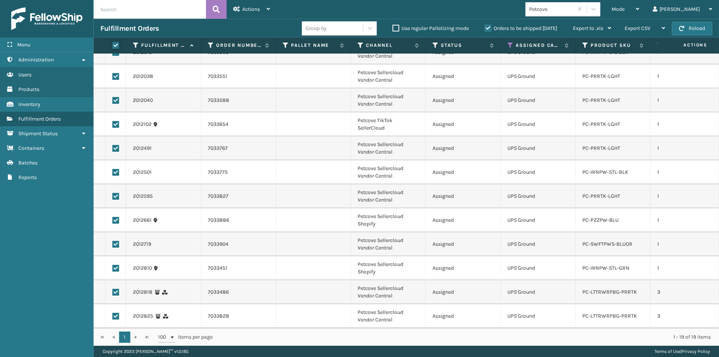
checkbox input "true"
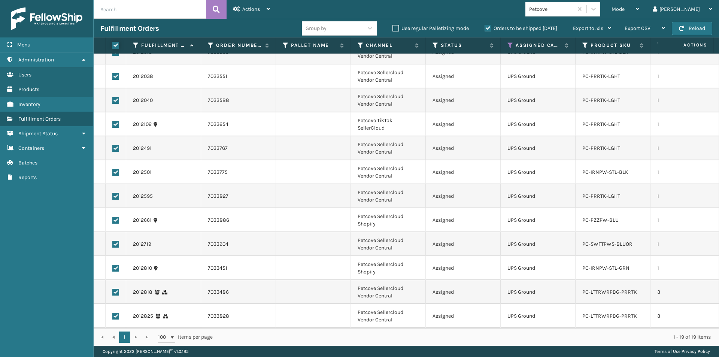
checkbox input "true"
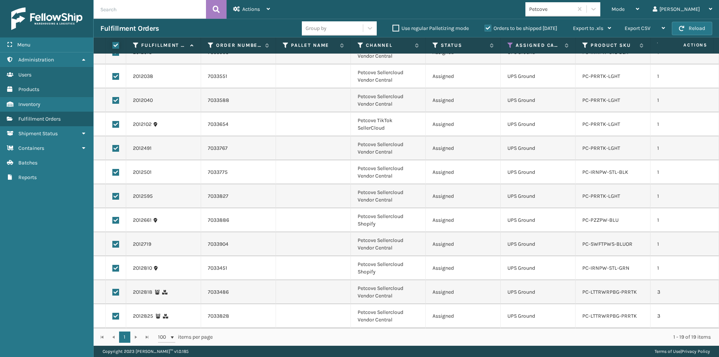
checkbox input "true"
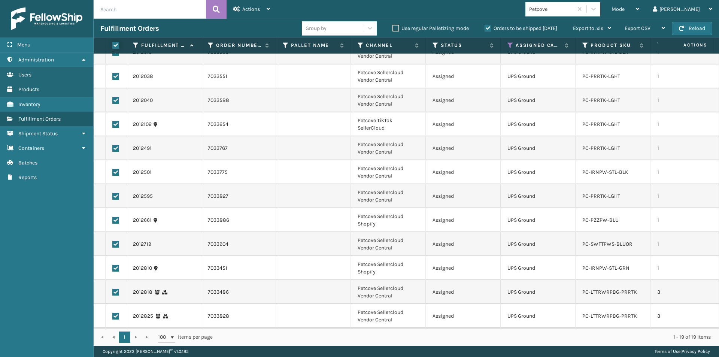
checkbox input "true"
click at [267, 8] on icon at bounding box center [268, 8] width 3 height 5
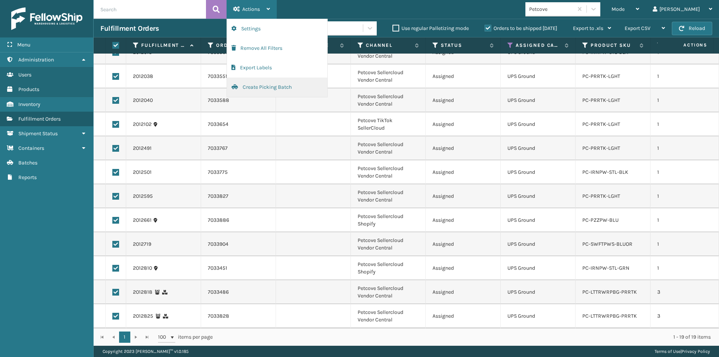
click at [255, 90] on button "Create Picking Batch" at bounding box center [277, 87] width 100 height 19
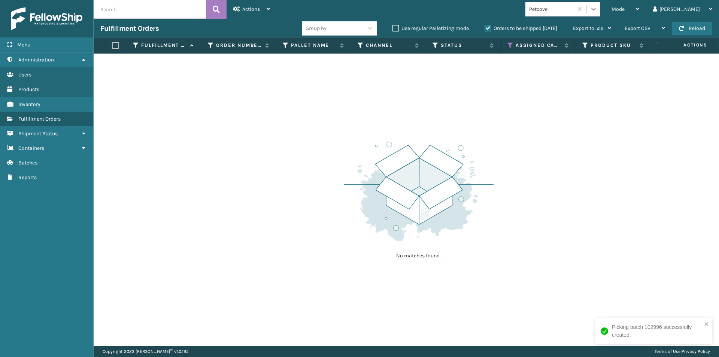
click at [596, 9] on icon at bounding box center [593, 9] width 4 height 3
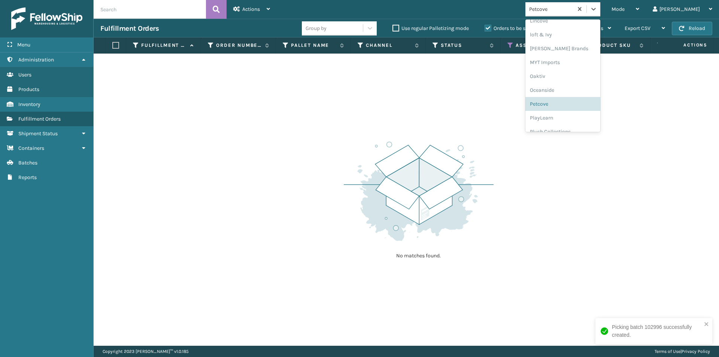
scroll to position [362, 0]
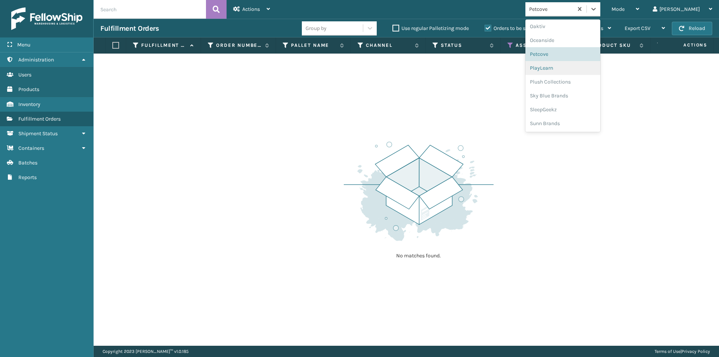
click at [577, 68] on div "PlayLearn" at bounding box center [562, 68] width 75 height 14
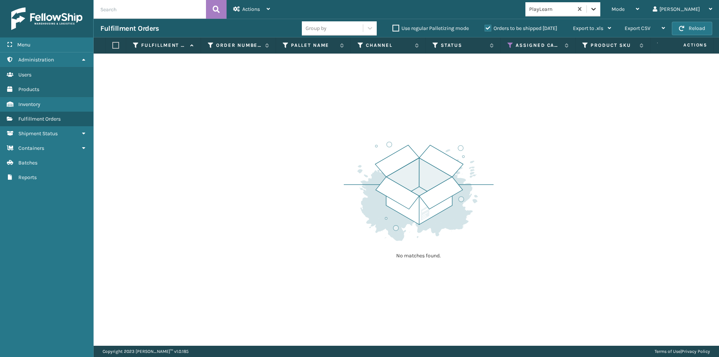
click at [597, 8] on icon at bounding box center [593, 8] width 7 height 7
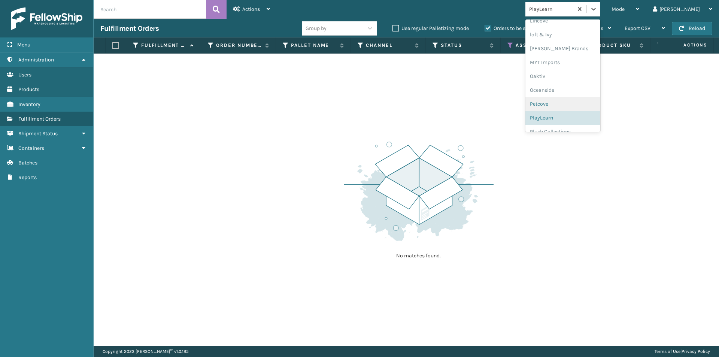
scroll to position [349, 0]
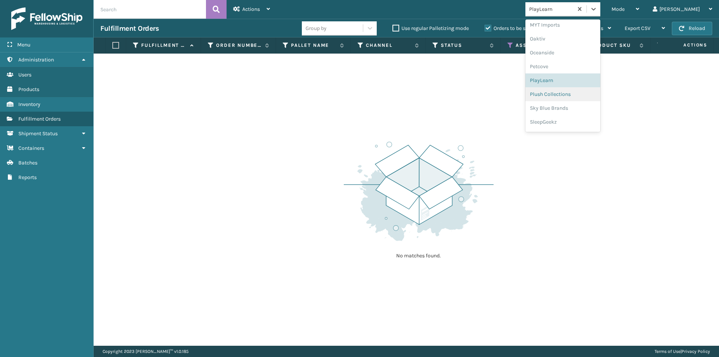
click at [592, 97] on div "Plush Collections" at bounding box center [562, 94] width 75 height 14
click at [597, 11] on icon at bounding box center [593, 8] width 7 height 7
click at [591, 93] on div "Sky Blue Brands" at bounding box center [562, 96] width 75 height 14
click at [597, 11] on icon at bounding box center [593, 8] width 7 height 7
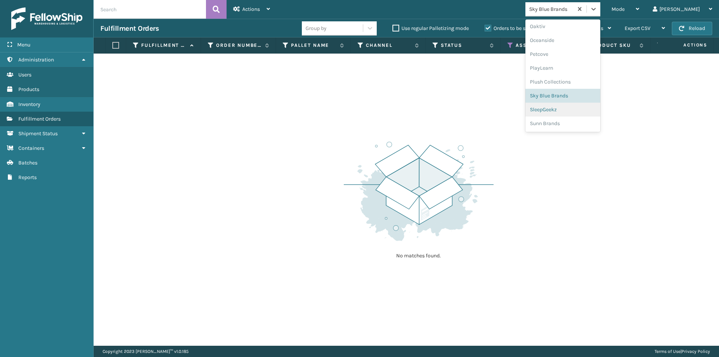
click at [589, 106] on div "SleepGeekz" at bounding box center [562, 110] width 75 height 14
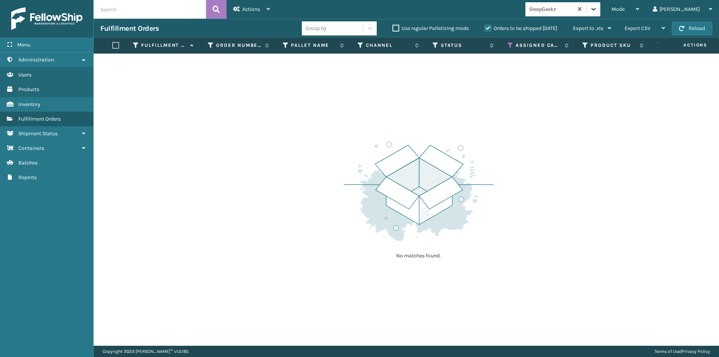
click at [597, 7] on icon at bounding box center [593, 8] width 7 height 7
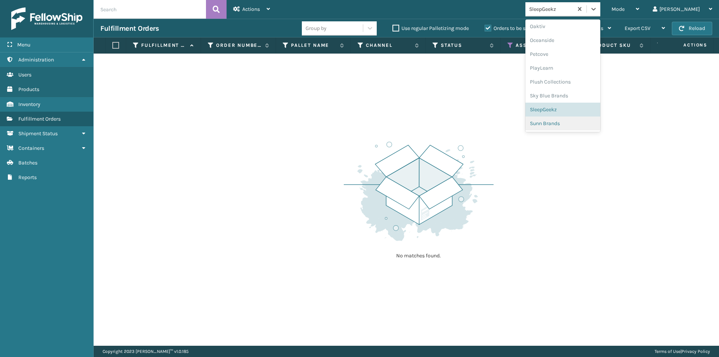
click at [590, 126] on div "Sunn Brands" at bounding box center [562, 123] width 75 height 14
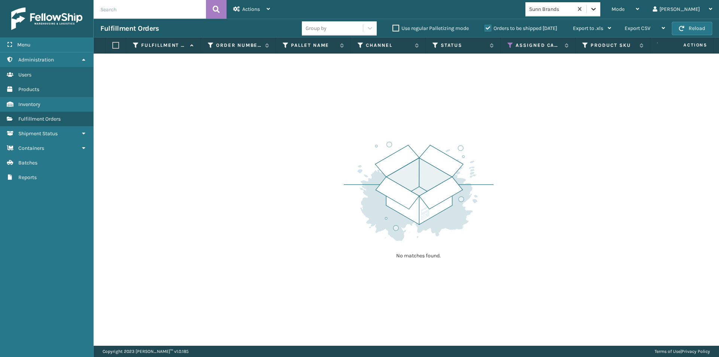
click at [597, 11] on icon at bounding box center [593, 8] width 7 height 7
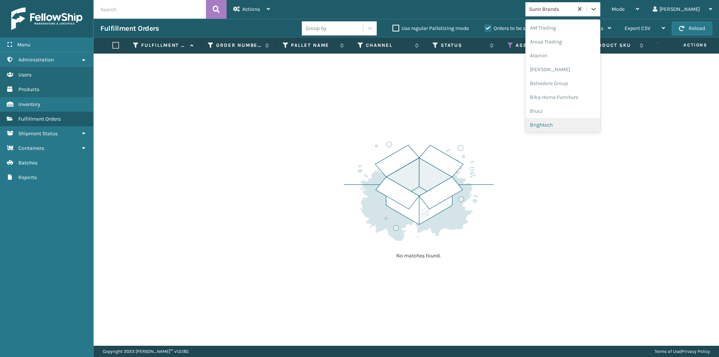
click at [599, 152] on div "No matches found." at bounding box center [406, 200] width 625 height 292
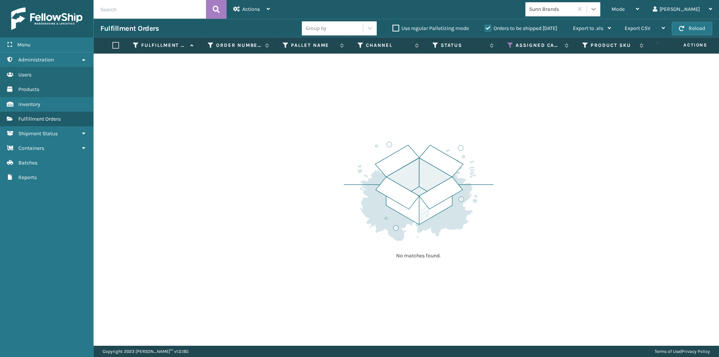
click at [597, 10] on icon at bounding box center [593, 8] width 7 height 7
click at [517, 136] on div "No matches found." at bounding box center [406, 200] width 625 height 292
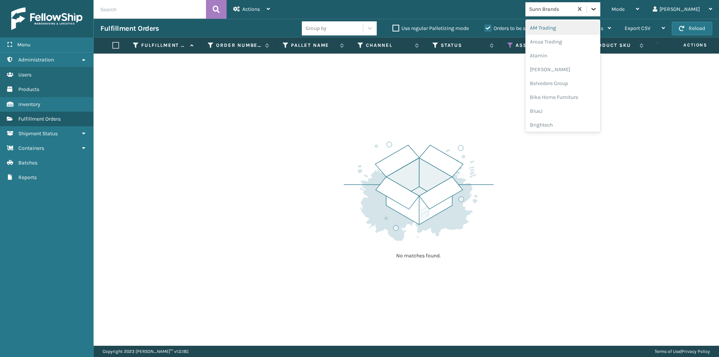
click at [597, 11] on icon at bounding box center [593, 8] width 7 height 7
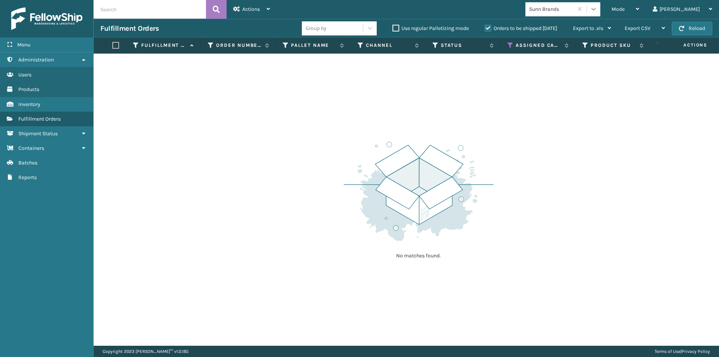
click at [597, 12] on icon at bounding box center [593, 8] width 7 height 7
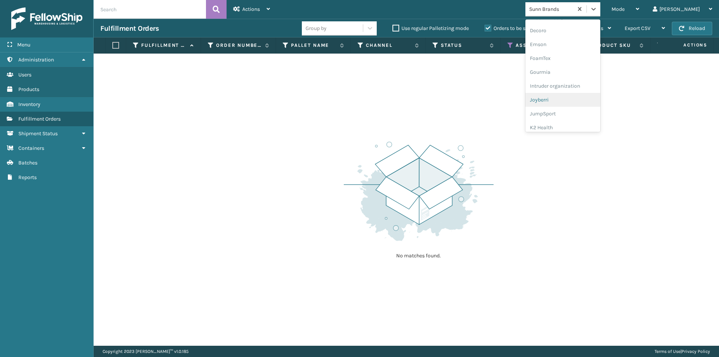
scroll to position [187, 0]
click at [592, 116] on div "LifePro Fitness" at bounding box center [562, 118] width 75 height 14
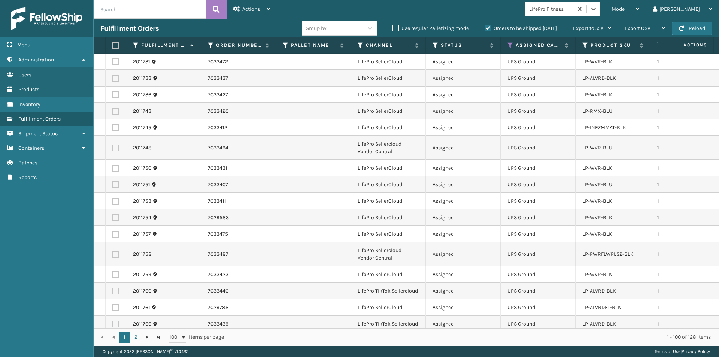
click at [116, 43] on label at bounding box center [114, 45] width 4 height 7
click at [113, 43] on input "checkbox" at bounding box center [112, 45] width 0 height 5
checkbox input "true"
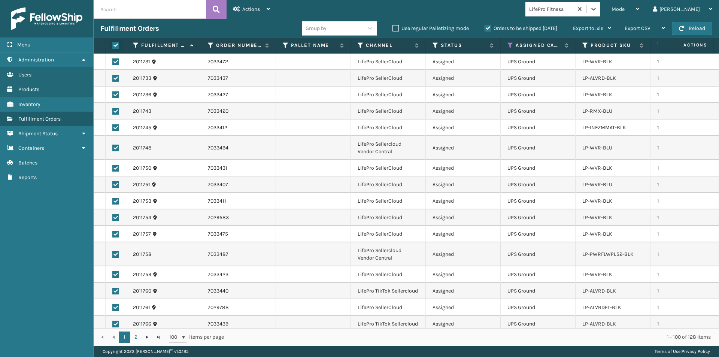
checkbox input "true"
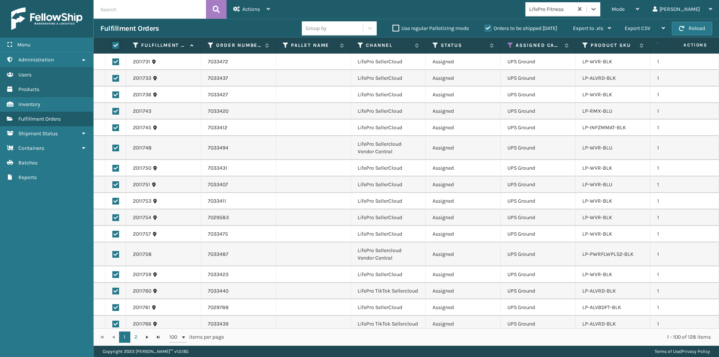
checkbox input "true"
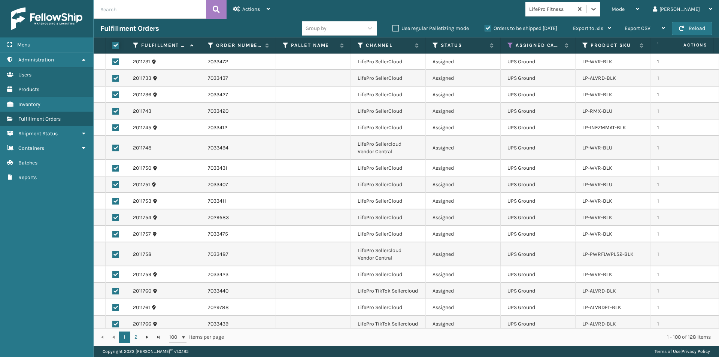
checkbox input "true"
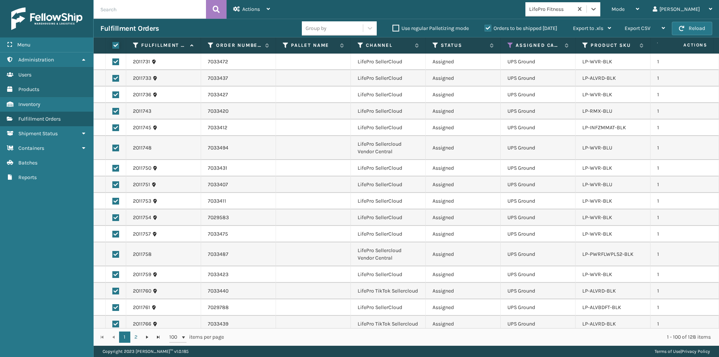
checkbox input "true"
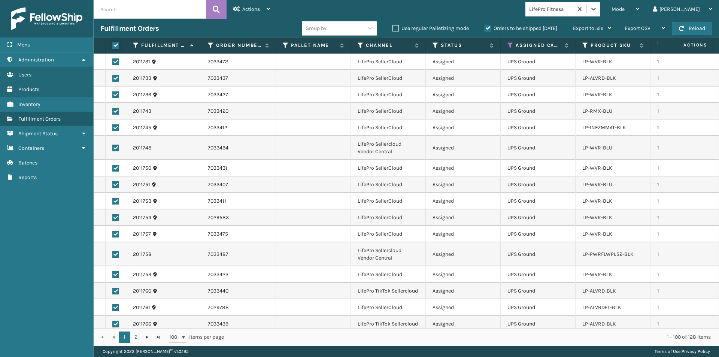
checkbox input "true"
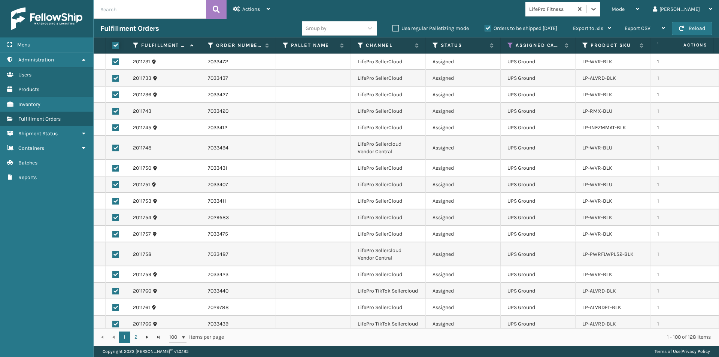
checkbox input "true"
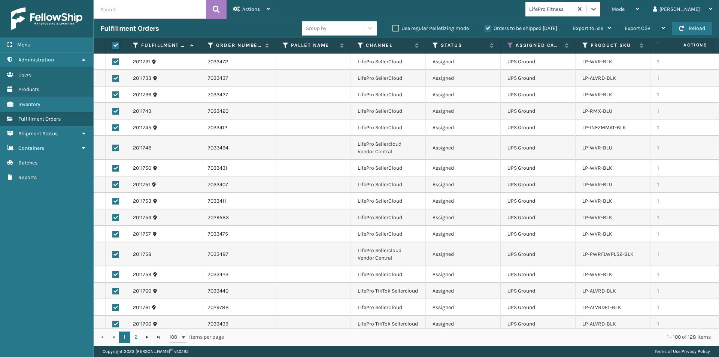
checkbox input "true"
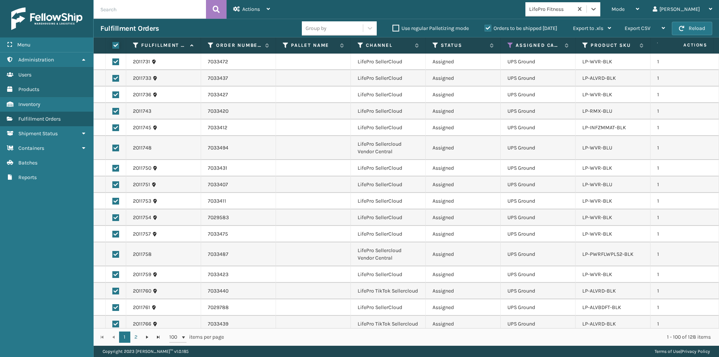
checkbox input "true"
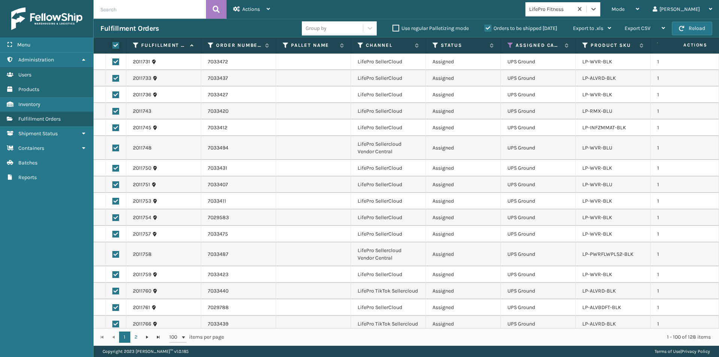
checkbox input "true"
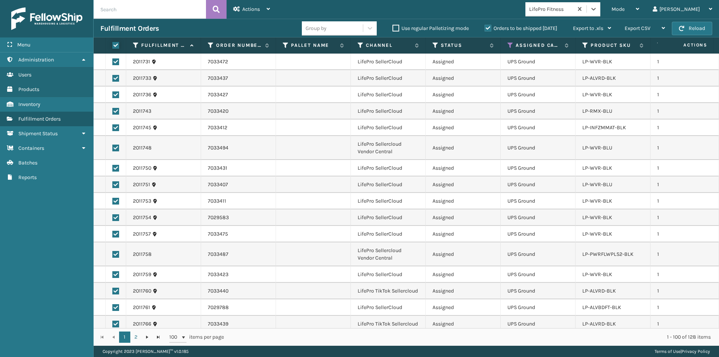
checkbox input "true"
click at [270, 8] on icon at bounding box center [268, 8] width 3 height 5
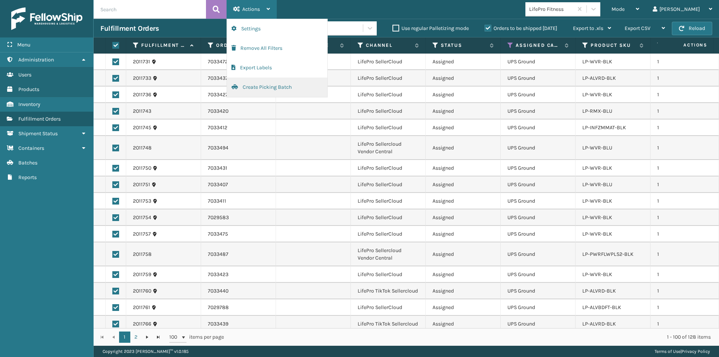
click at [267, 92] on button "Create Picking Batch" at bounding box center [277, 87] width 100 height 19
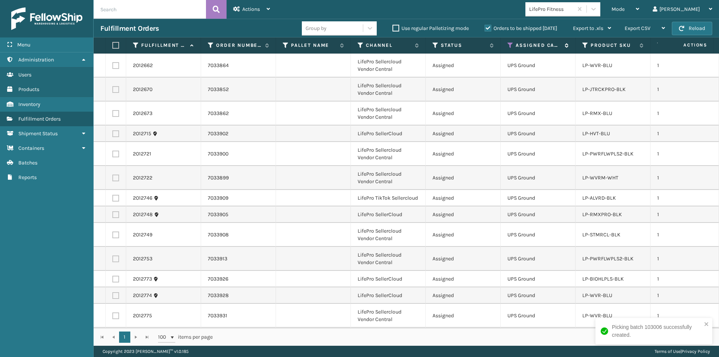
click at [511, 46] on icon at bounding box center [511, 45] width 6 height 7
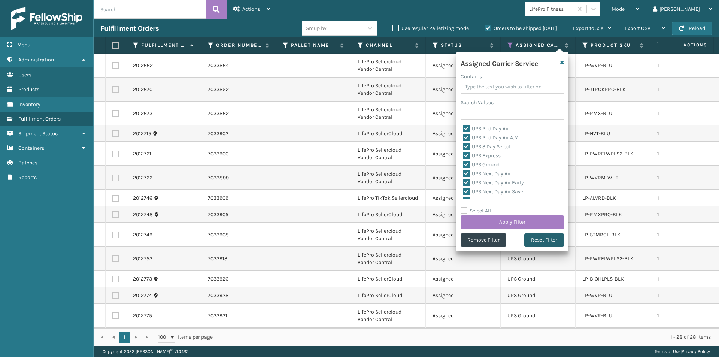
click at [539, 245] on button "Reset Filter" at bounding box center [544, 239] width 40 height 13
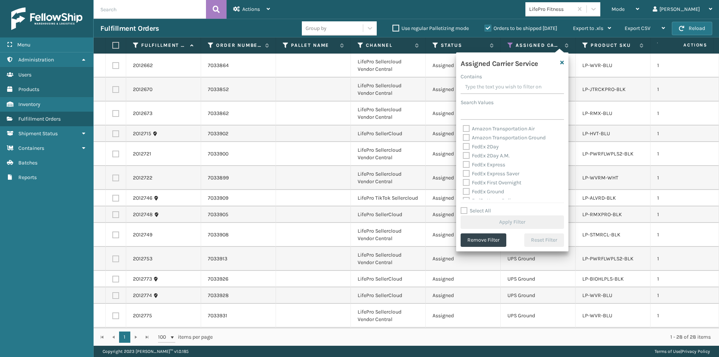
click at [467, 145] on label "FedEx 2Day" at bounding box center [481, 146] width 36 height 6
click at [463, 145] on input "FedEx 2Day" at bounding box center [463, 144] width 0 height 5
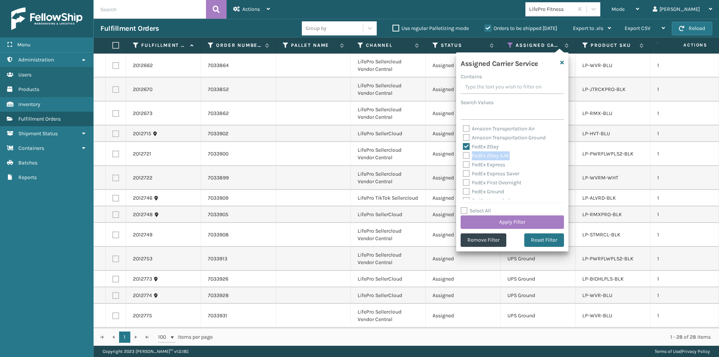
click at [468, 154] on label "FedEx 2Day A.M." at bounding box center [486, 155] width 47 height 6
click at [465, 161] on label "FedEx Express" at bounding box center [484, 164] width 42 height 6
click at [463, 161] on input "FedEx Express" at bounding box center [463, 162] width 0 height 5
click at [466, 155] on label "FedEx 2Day A.M." at bounding box center [486, 155] width 47 height 6
click at [463, 155] on input "FedEx 2Day A.M." at bounding box center [463, 153] width 0 height 5
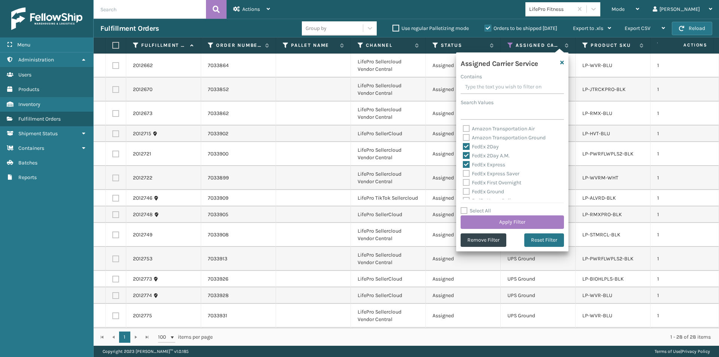
click at [467, 174] on label "FedEx Express Saver" at bounding box center [491, 173] width 57 height 6
click at [463, 174] on input "FedEx Express Saver" at bounding box center [463, 171] width 0 height 5
click at [503, 224] on button "Apply Filter" at bounding box center [512, 221] width 103 height 13
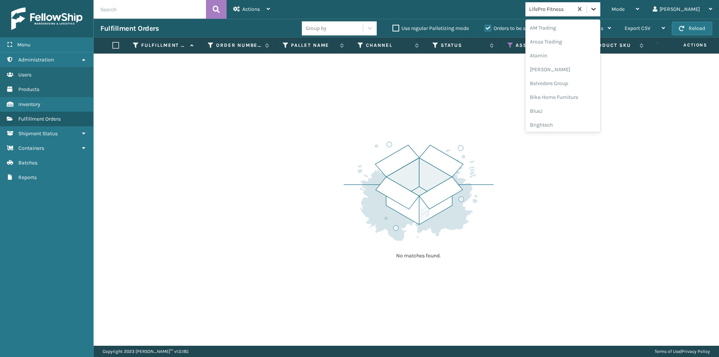
click at [596, 10] on icon at bounding box center [593, 9] width 4 height 3
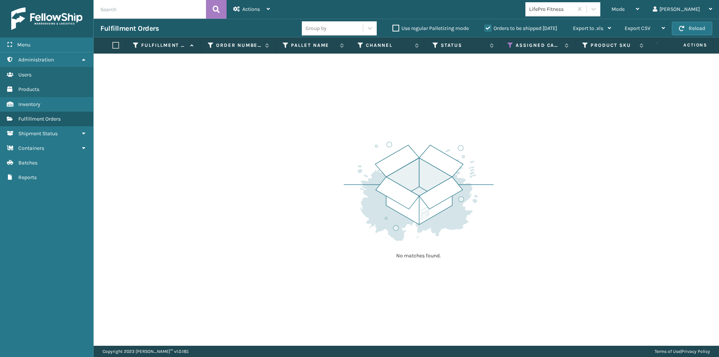
click at [564, 202] on div "No matches found." at bounding box center [406, 200] width 625 height 292
click at [511, 46] on icon at bounding box center [511, 45] width 6 height 7
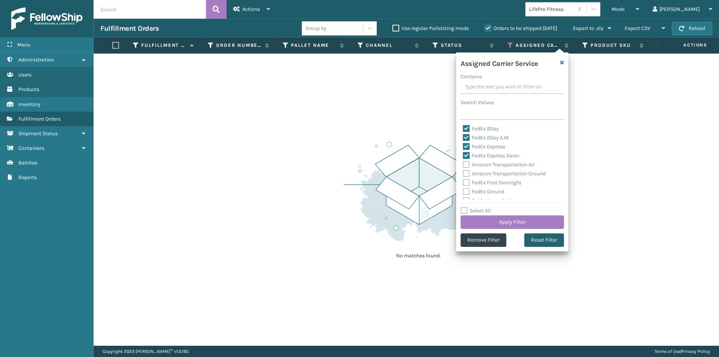
click at [543, 238] on button "Reset Filter" at bounding box center [544, 239] width 40 height 13
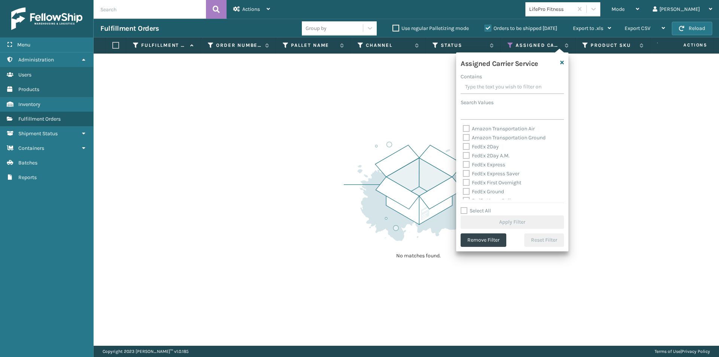
click at [466, 148] on label "FedEx 2Day" at bounding box center [481, 146] width 36 height 6
click at [463, 147] on input "FedEx 2Day" at bounding box center [463, 144] width 0 height 5
click at [466, 154] on label "FedEx 2Day A.M." at bounding box center [486, 155] width 47 height 6
click at [463, 154] on input "FedEx 2Day A.M." at bounding box center [463, 153] width 0 height 5
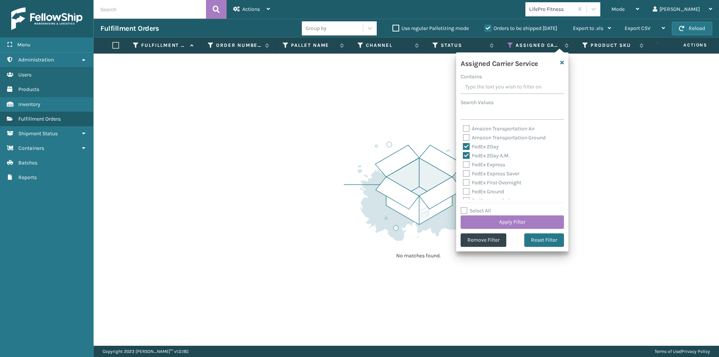
click at [467, 161] on label "FedEx Express" at bounding box center [484, 164] width 42 height 6
click at [463, 161] on input "FedEx Express" at bounding box center [463, 162] width 0 height 5
click at [467, 171] on label "FedEx Express Saver" at bounding box center [491, 173] width 57 height 6
click at [463, 171] on input "FedEx Express Saver" at bounding box center [463, 171] width 0 height 5
click at [466, 181] on label "FedEx First Overnight" at bounding box center [492, 182] width 58 height 6
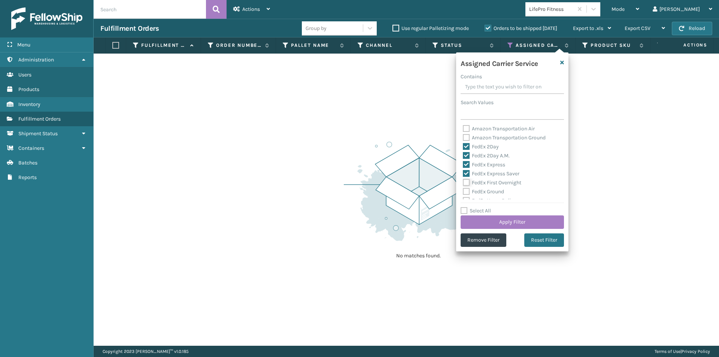
click at [463, 181] on input "FedEx First Overnight" at bounding box center [463, 180] width 0 height 5
click at [464, 190] on label "FedEx Ground" at bounding box center [483, 191] width 41 height 6
click at [463, 190] on input "FedEx Ground" at bounding box center [463, 189] width 0 height 5
click at [468, 162] on label "FedEx Home Delivery" at bounding box center [492, 163] width 58 height 6
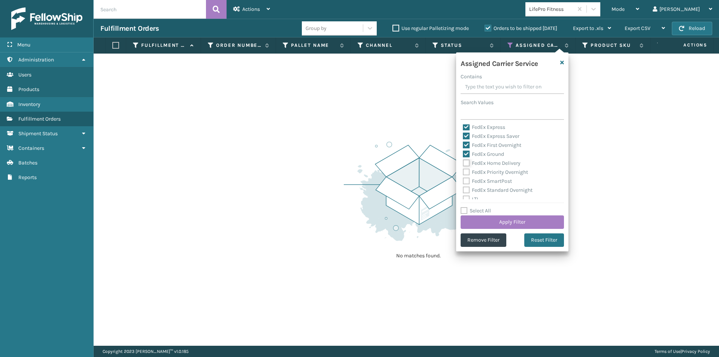
click at [463, 162] on input "FedEx Home Delivery" at bounding box center [463, 161] width 0 height 5
click at [467, 173] on label "FedEx Priority Overnight" at bounding box center [495, 172] width 65 height 6
click at [463, 173] on input "FedEx Priority Overnight" at bounding box center [463, 170] width 0 height 5
click at [468, 179] on label "FedEx SmartPost" at bounding box center [487, 181] width 49 height 6
click at [463, 179] on input "FedEx SmartPost" at bounding box center [463, 179] width 0 height 5
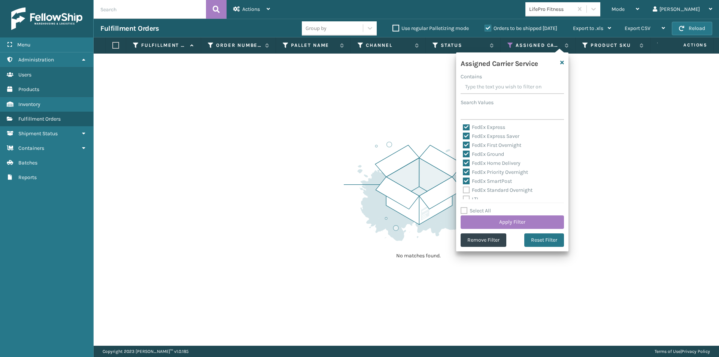
click at [464, 191] on label "FedEx Standard Overnight" at bounding box center [498, 190] width 70 height 6
click at [463, 191] on input "FedEx Standard Overnight" at bounding box center [463, 188] width 0 height 5
click at [521, 222] on button "Apply Filter" at bounding box center [512, 221] width 103 height 13
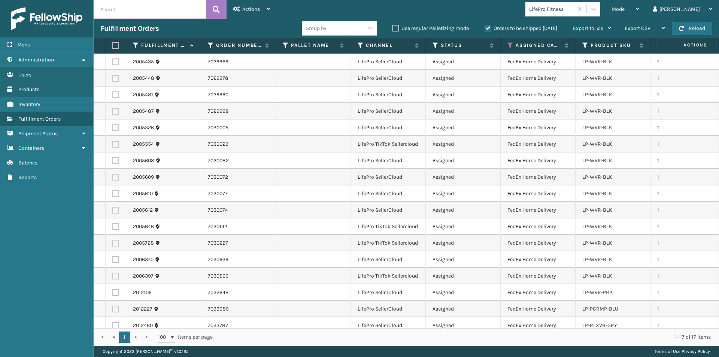
scroll to position [11, 0]
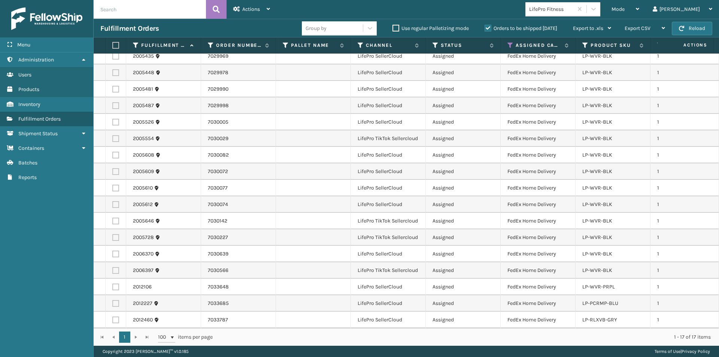
click at [115, 47] on label at bounding box center [114, 45] width 4 height 7
click at [113, 47] on input "checkbox" at bounding box center [112, 45] width 0 height 5
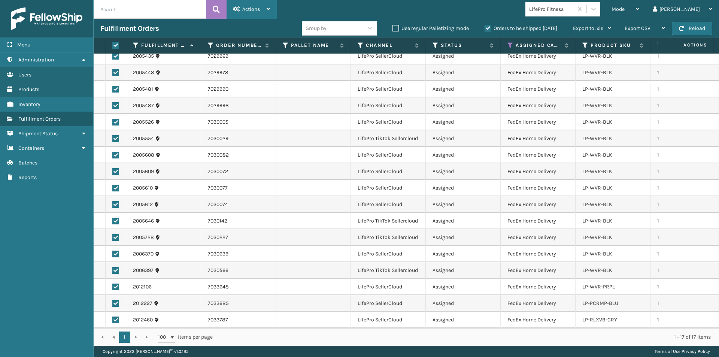
click at [268, 7] on icon at bounding box center [268, 8] width 3 height 5
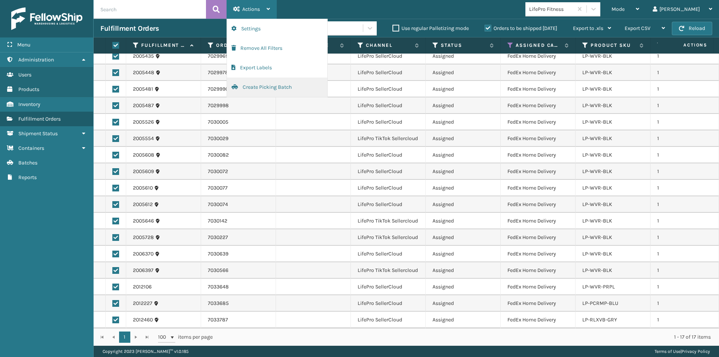
click at [261, 85] on button "Create Picking Batch" at bounding box center [277, 87] width 100 height 19
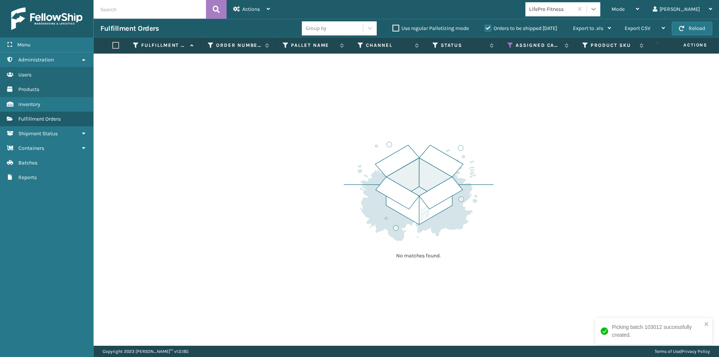
click at [597, 11] on icon at bounding box center [593, 8] width 7 height 7
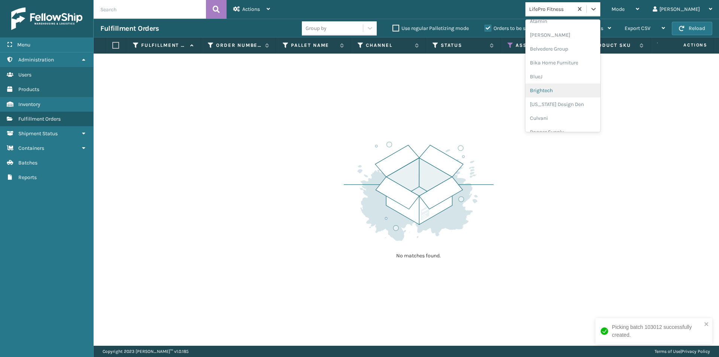
scroll to position [0, 0]
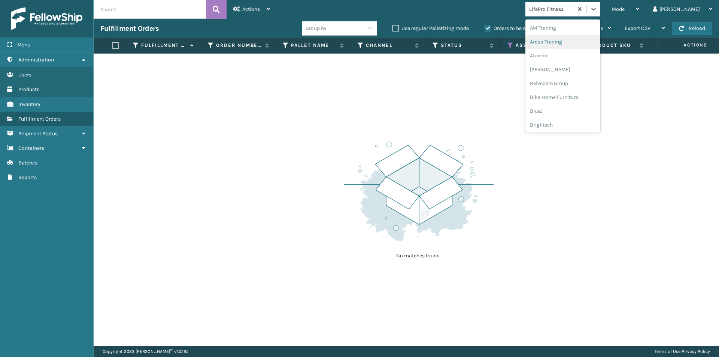
click at [582, 44] on div "Arosa Trading" at bounding box center [562, 42] width 75 height 14
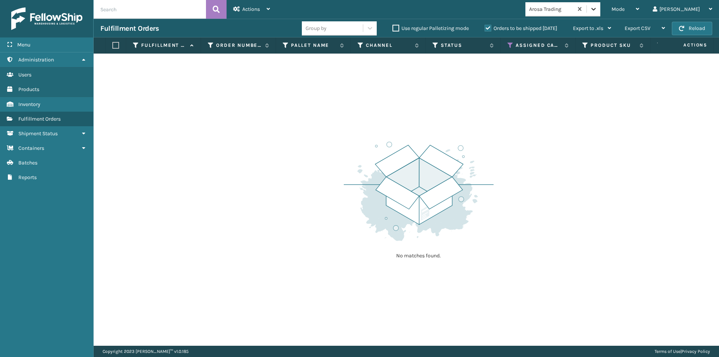
click at [596, 9] on icon at bounding box center [593, 9] width 4 height 3
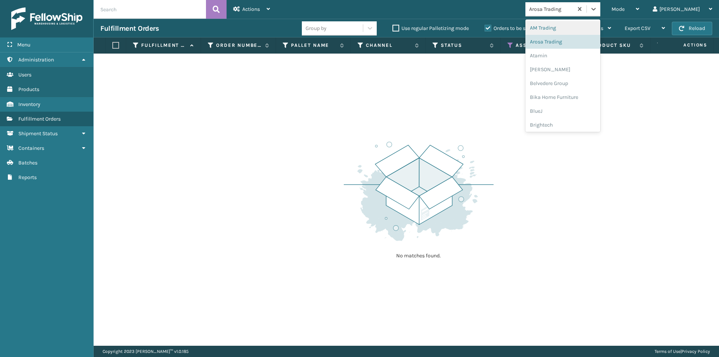
click at [588, 31] on div "AM Trading" at bounding box center [562, 28] width 75 height 14
drag, startPoint x: 621, startPoint y: 10, endPoint x: 616, endPoint y: 24, distance: 14.3
click at [597, 10] on icon at bounding box center [593, 8] width 7 height 7
click at [583, 55] on div "Atamin" at bounding box center [562, 56] width 75 height 14
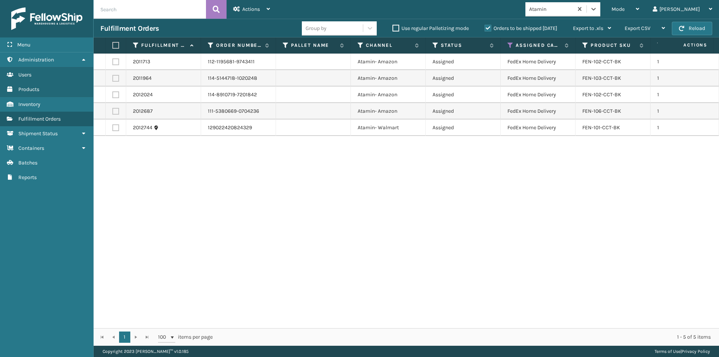
click at [115, 46] on label at bounding box center [114, 45] width 4 height 7
click at [113, 46] on input "checkbox" at bounding box center [112, 45] width 0 height 5
click at [270, 4] on div "Actions Settings Remove All Filters Export Labels Create Picking Batch" at bounding box center [252, 9] width 50 height 19
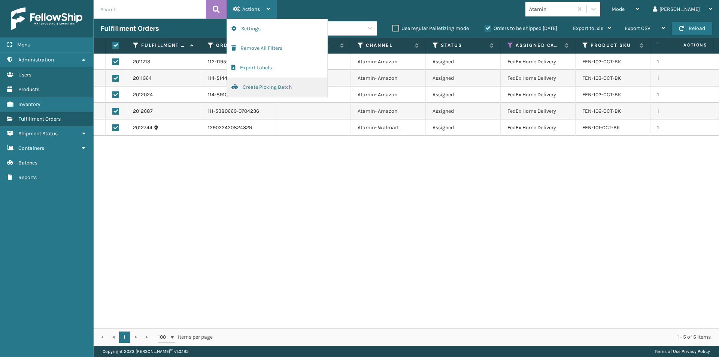
click at [250, 90] on button "Create Picking Batch" at bounding box center [277, 87] width 100 height 19
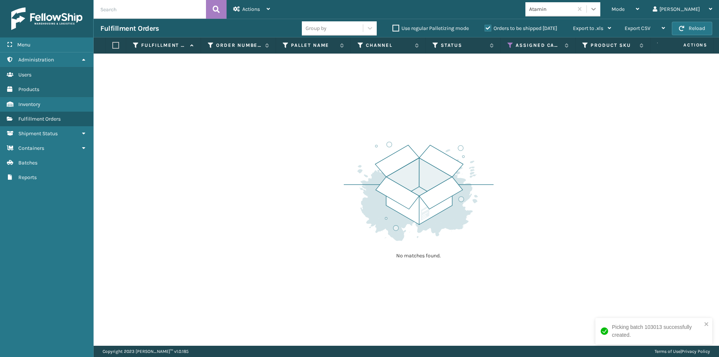
click at [597, 11] on icon at bounding box center [593, 8] width 7 height 7
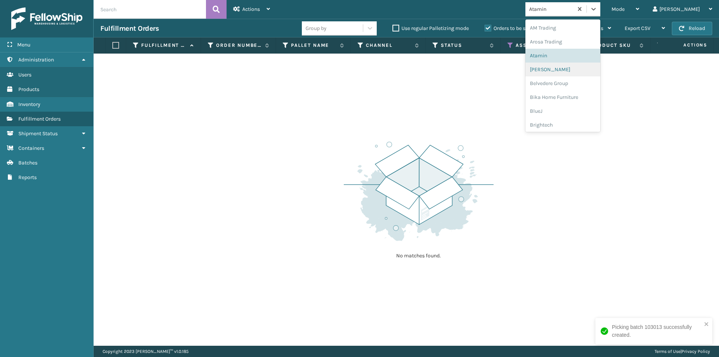
click at [592, 72] on div "[PERSON_NAME]" at bounding box center [562, 70] width 75 height 14
drag, startPoint x: 622, startPoint y: 8, endPoint x: 618, endPoint y: 24, distance: 16.4
click at [597, 10] on icon at bounding box center [593, 8] width 7 height 7
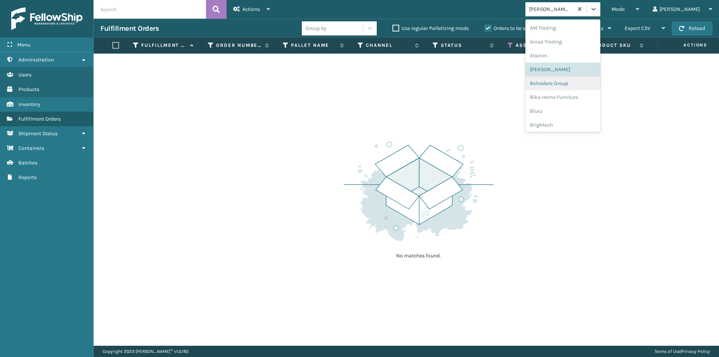
click at [600, 88] on div "Belvedere Group" at bounding box center [562, 83] width 75 height 14
click at [597, 10] on icon at bounding box center [593, 8] width 7 height 7
click at [596, 100] on div "Bika Home Furniture" at bounding box center [562, 97] width 75 height 14
click at [597, 10] on icon at bounding box center [593, 8] width 7 height 7
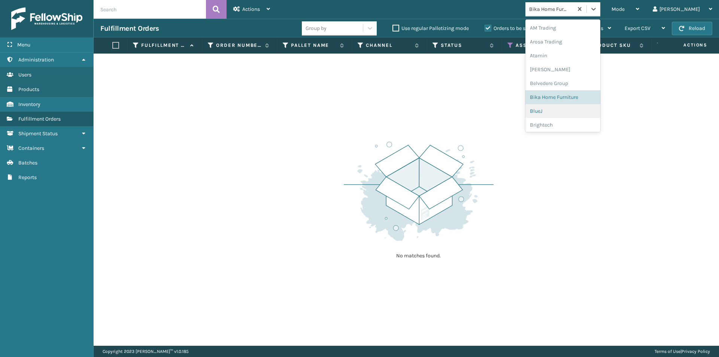
click at [570, 113] on div "BlueJ" at bounding box center [562, 111] width 75 height 14
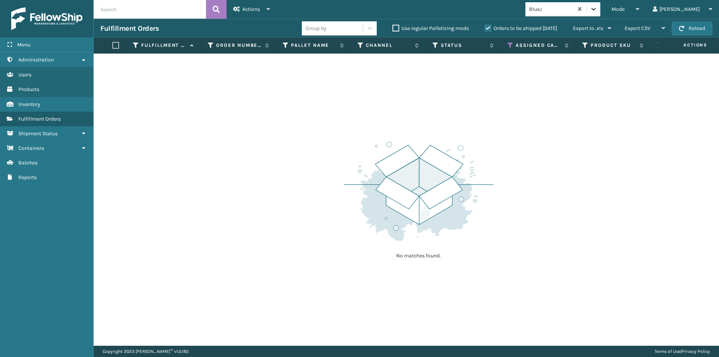
click at [597, 8] on icon at bounding box center [593, 8] width 7 height 7
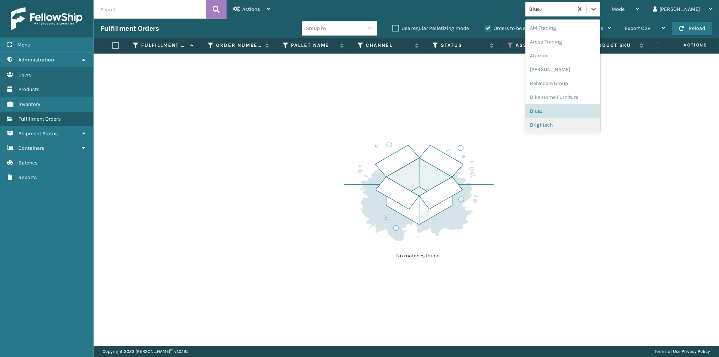
click at [568, 124] on div "Brightech" at bounding box center [562, 125] width 75 height 14
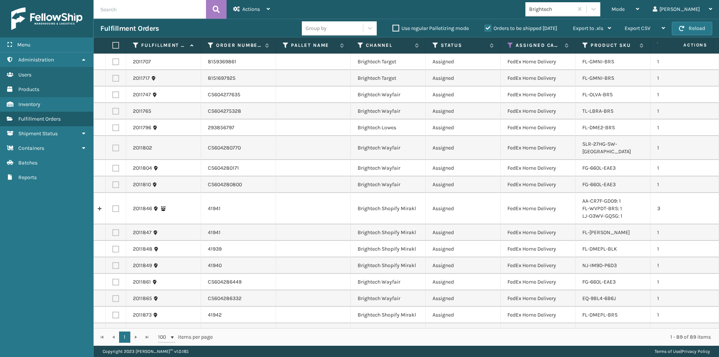
click at [113, 46] on label at bounding box center [114, 45] width 4 height 7
click at [113, 46] on input "checkbox" at bounding box center [112, 45] width 0 height 5
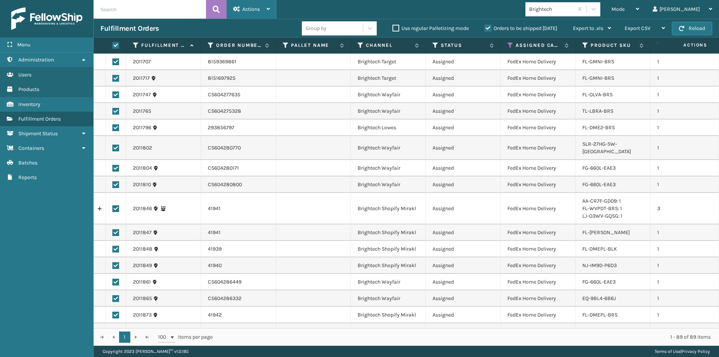
click at [269, 6] on div "Actions" at bounding box center [251, 9] width 37 height 19
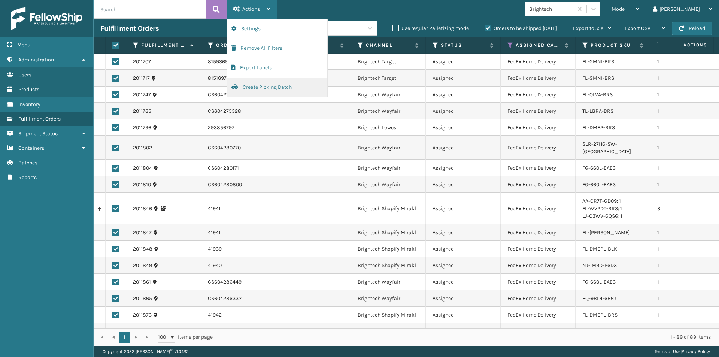
click at [269, 87] on button "Create Picking Batch" at bounding box center [277, 87] width 100 height 19
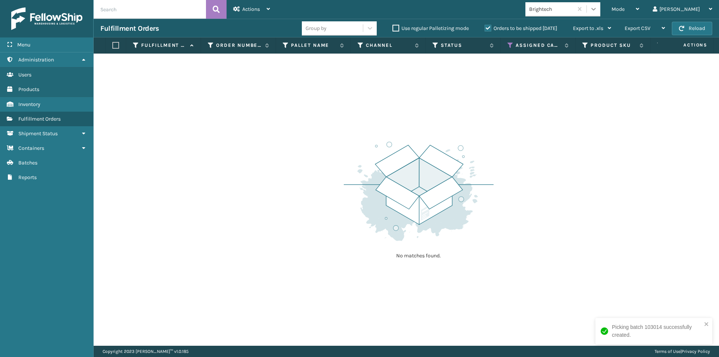
click at [597, 10] on icon at bounding box center [593, 8] width 7 height 7
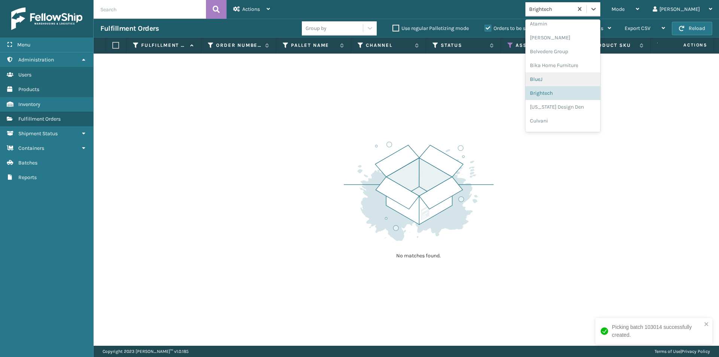
scroll to position [42, 0]
click at [592, 99] on div "[US_STATE] Design Den" at bounding box center [562, 97] width 75 height 14
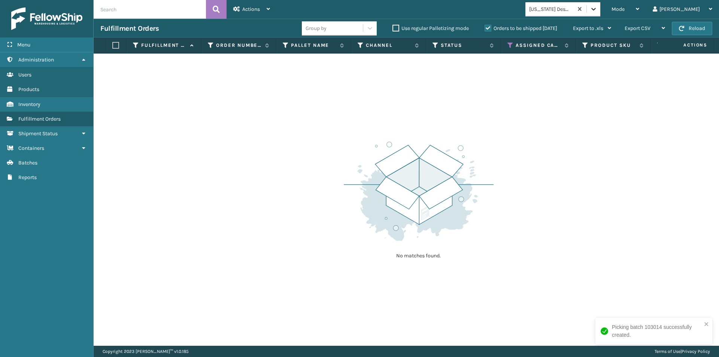
click at [596, 9] on icon at bounding box center [593, 9] width 4 height 3
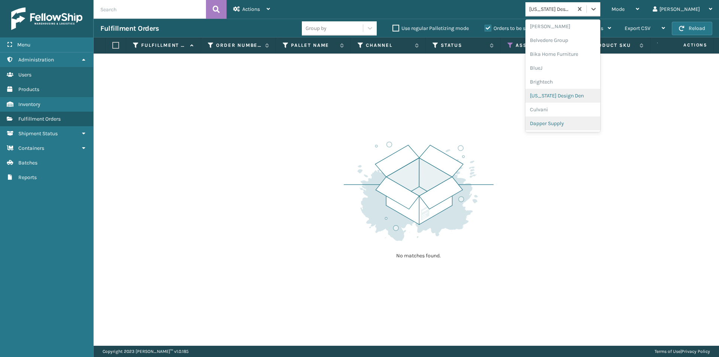
scroll to position [56, 0]
click at [580, 102] on div "Culvani" at bounding box center [562, 97] width 75 height 14
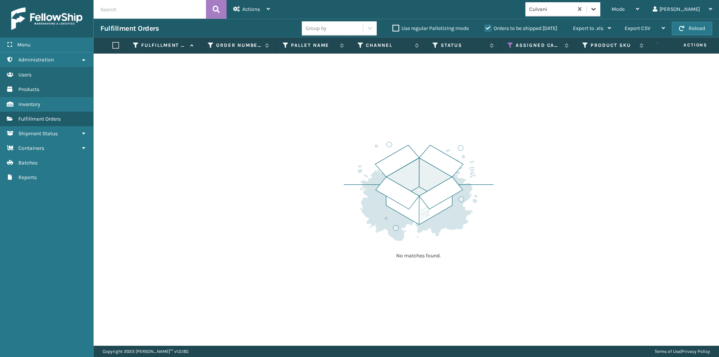
click at [597, 11] on icon at bounding box center [593, 8] width 7 height 7
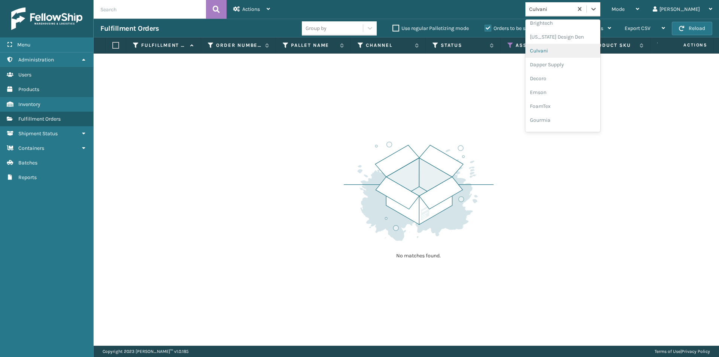
scroll to position [107, 0]
click at [590, 63] on div "Dapper Supply" at bounding box center [562, 59] width 75 height 14
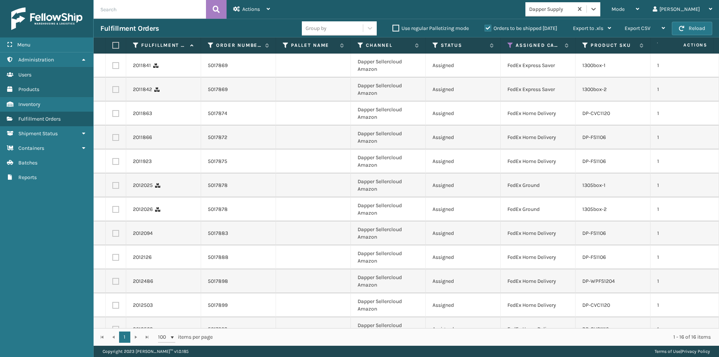
click at [114, 46] on label at bounding box center [114, 45] width 4 height 7
click at [113, 46] on input "checkbox" at bounding box center [112, 45] width 0 height 5
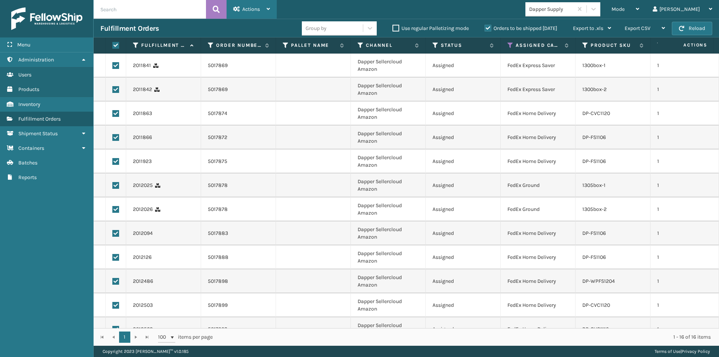
click at [270, 9] on icon at bounding box center [268, 8] width 3 height 5
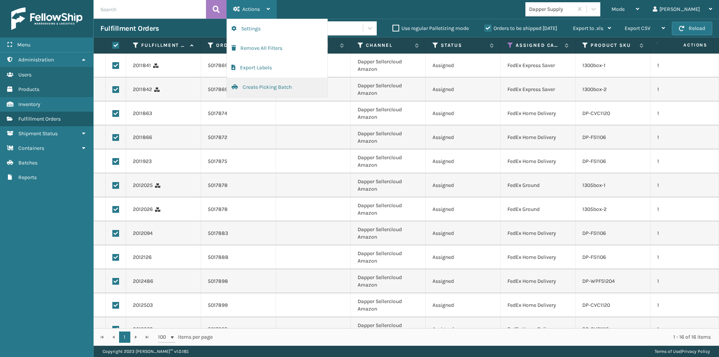
click at [274, 84] on button "Create Picking Batch" at bounding box center [277, 87] width 100 height 19
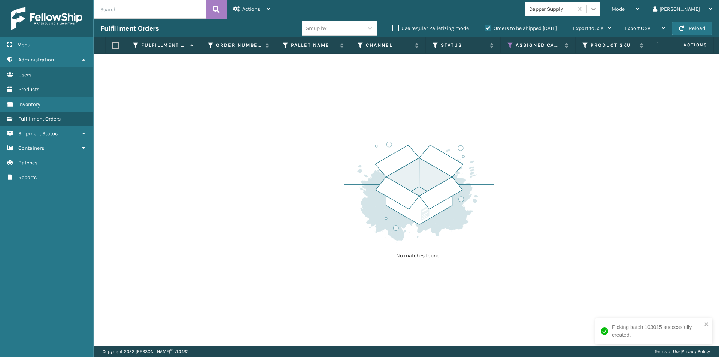
click at [597, 9] on icon at bounding box center [593, 8] width 7 height 7
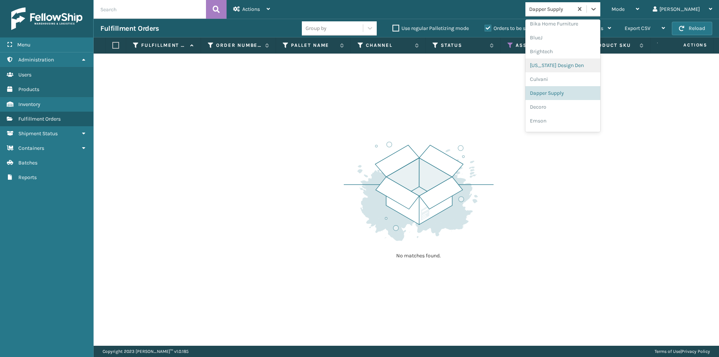
scroll to position [84, 0]
click at [600, 96] on div "Decoro" at bounding box center [562, 97] width 75 height 14
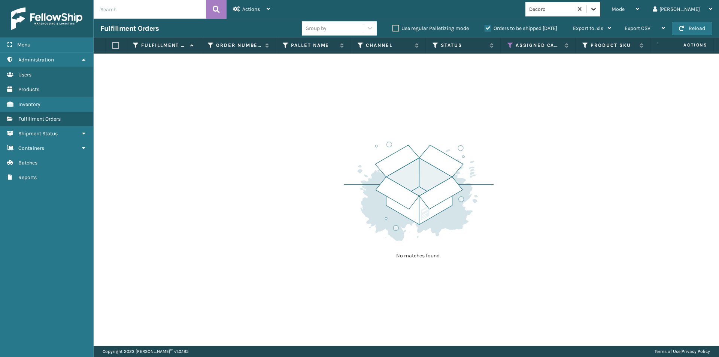
click at [597, 9] on icon at bounding box center [593, 8] width 7 height 7
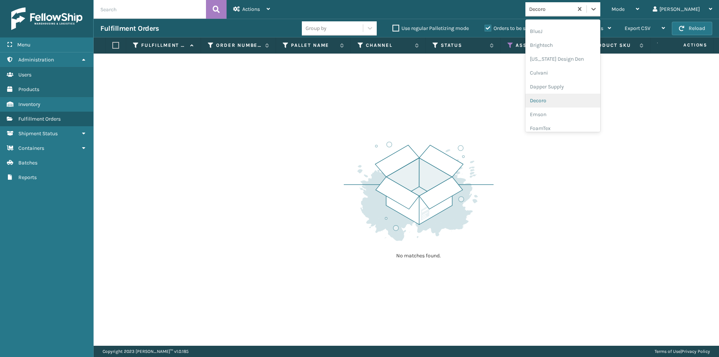
scroll to position [97, 0]
click at [577, 100] on div "Emson" at bounding box center [562, 97] width 75 height 14
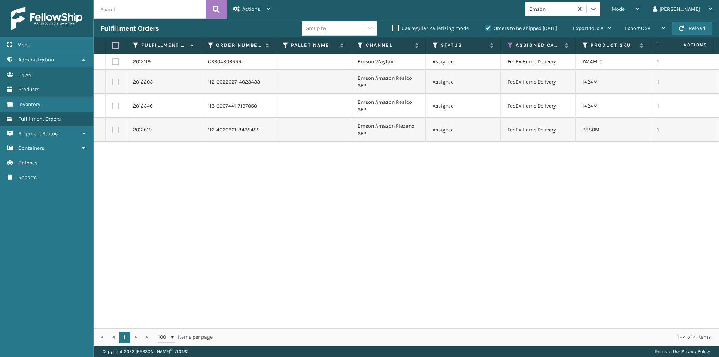
click at [115, 44] on label at bounding box center [114, 45] width 4 height 7
click at [113, 44] on input "checkbox" at bounding box center [112, 45] width 0 height 5
click at [270, 11] on icon at bounding box center [268, 8] width 3 height 5
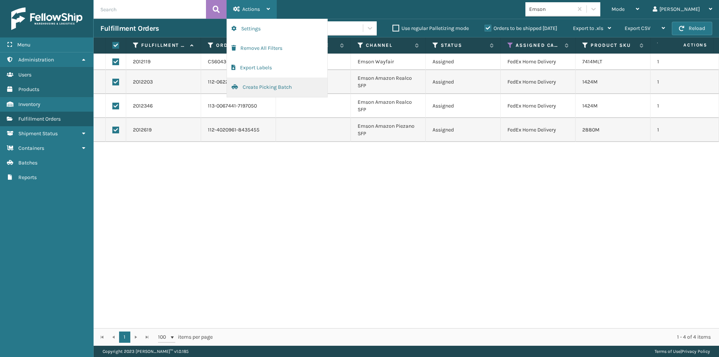
click at [269, 87] on button "Create Picking Batch" at bounding box center [277, 87] width 100 height 19
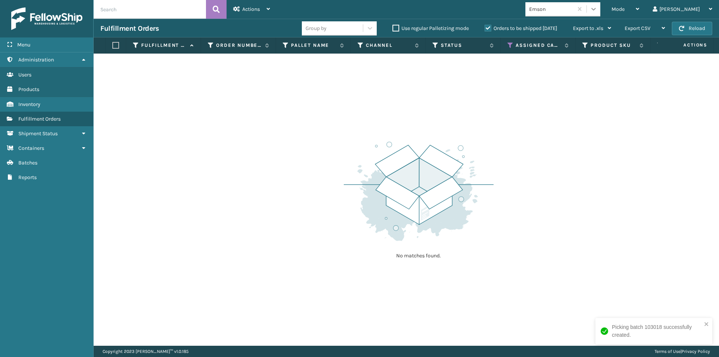
click at [597, 12] on icon at bounding box center [593, 8] width 7 height 7
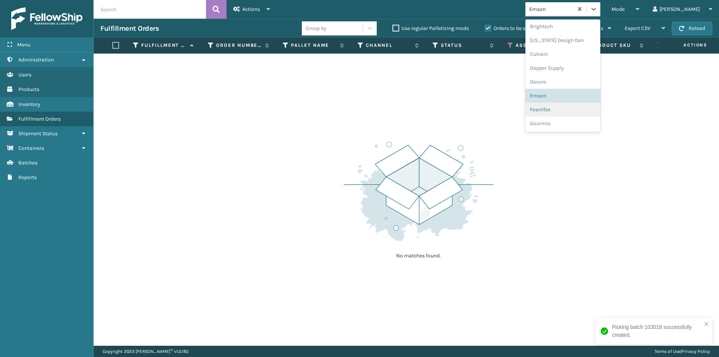
scroll to position [111, 0]
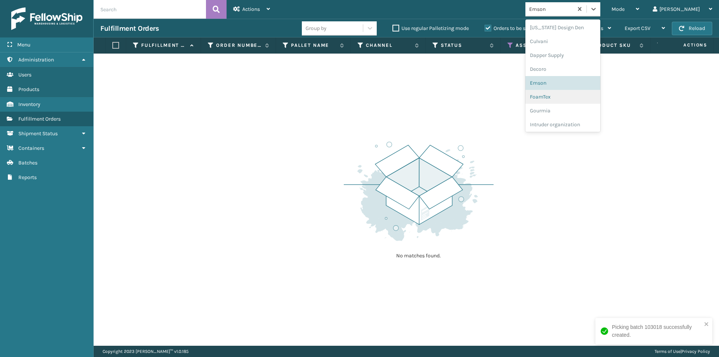
click at [582, 100] on div "FoamTex" at bounding box center [562, 97] width 75 height 14
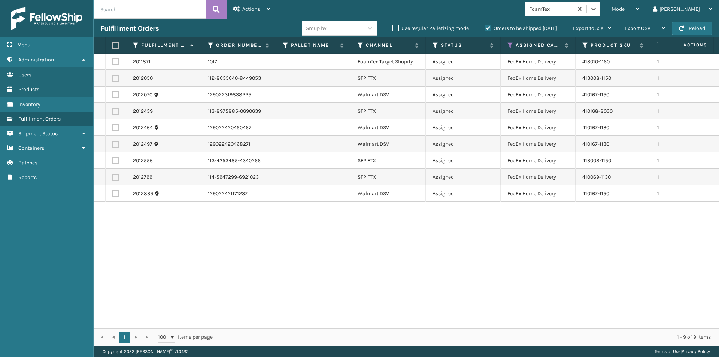
click at [114, 47] on label at bounding box center [114, 45] width 4 height 7
click at [113, 47] on input "checkbox" at bounding box center [112, 45] width 0 height 5
click at [265, 10] on div "Actions" at bounding box center [251, 9] width 37 height 19
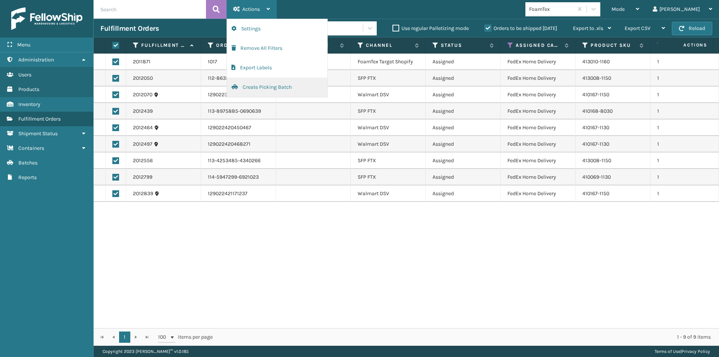
click at [260, 88] on button "Create Picking Batch" at bounding box center [277, 87] width 100 height 19
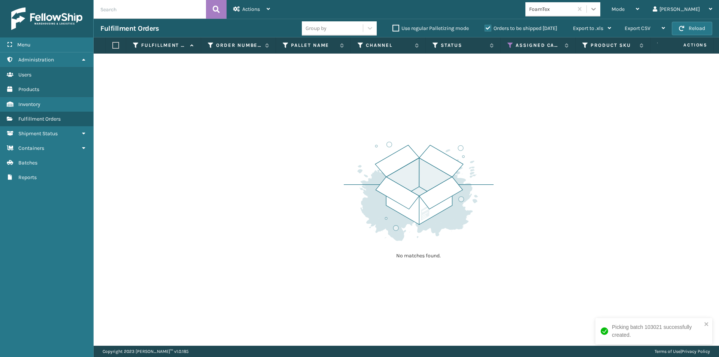
click at [600, 13] on div at bounding box center [593, 8] width 13 height 13
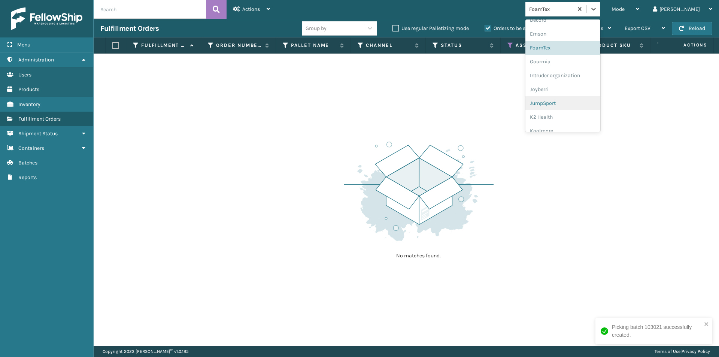
scroll to position [163, 0]
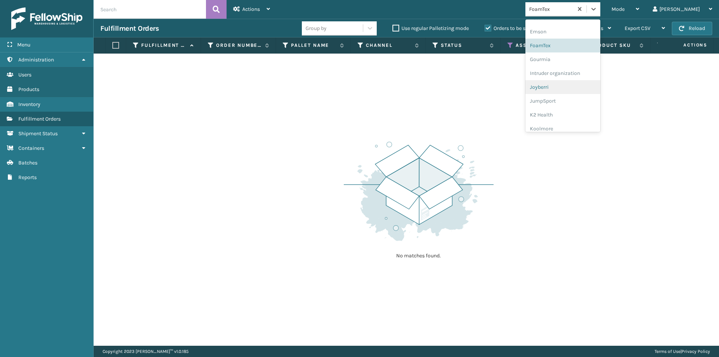
click at [577, 91] on div "Joyberri" at bounding box center [562, 87] width 75 height 14
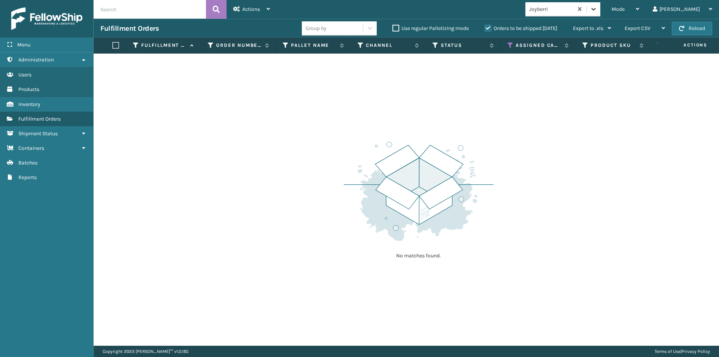
click at [596, 8] on icon at bounding box center [593, 9] width 4 height 3
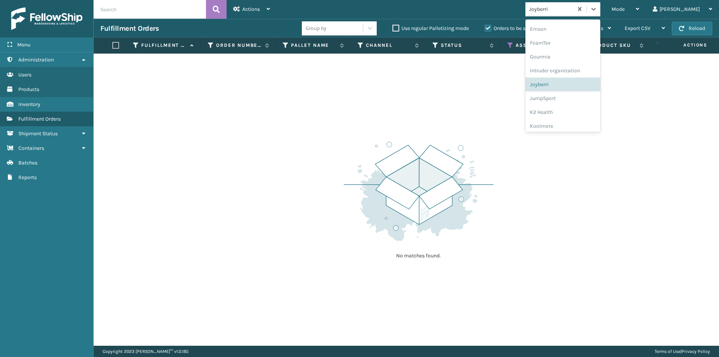
scroll to position [167, 0]
click at [583, 96] on div "JumpSport" at bounding box center [562, 97] width 75 height 14
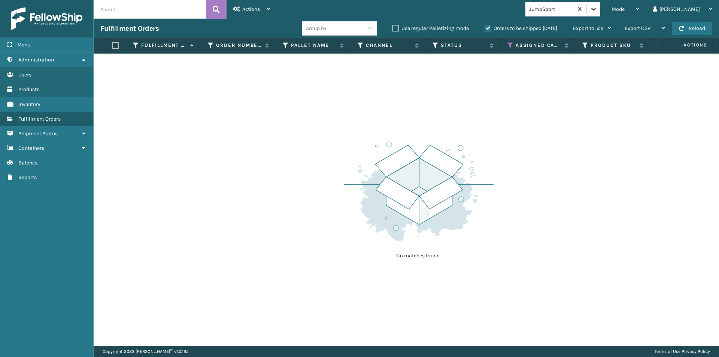
click at [597, 12] on icon at bounding box center [593, 8] width 7 height 7
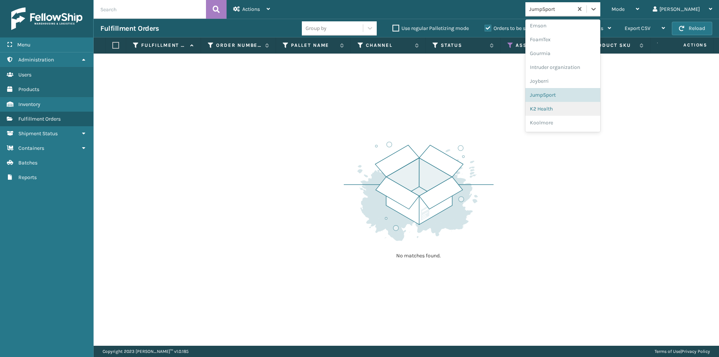
scroll to position [181, 0]
click at [586, 100] on div "K2 Health" at bounding box center [562, 97] width 75 height 14
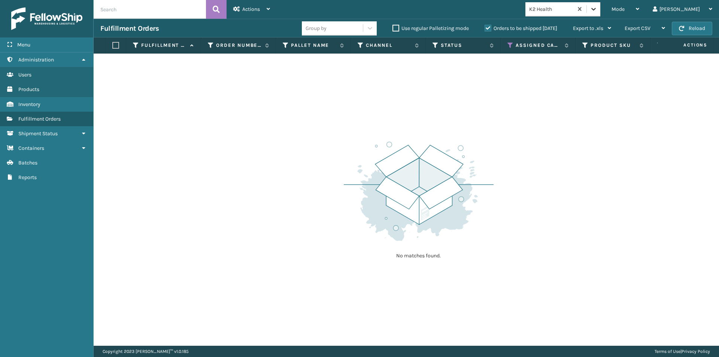
click at [597, 12] on icon at bounding box center [593, 8] width 7 height 7
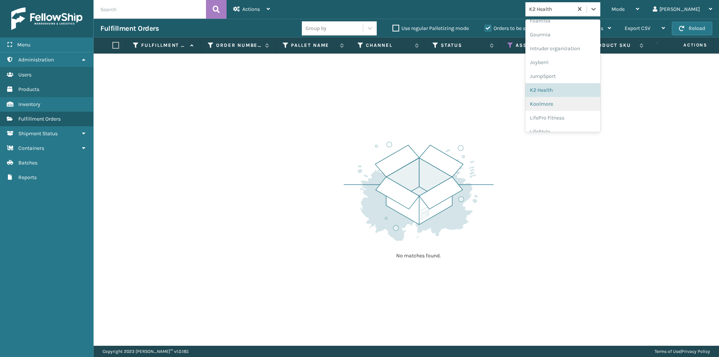
scroll to position [232, 0]
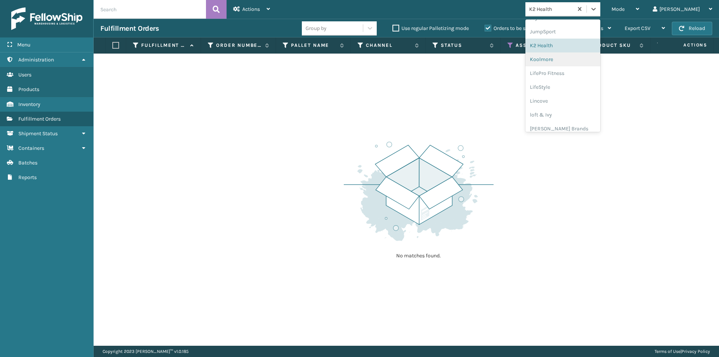
click at [586, 63] on div "Koolmore" at bounding box center [562, 59] width 75 height 14
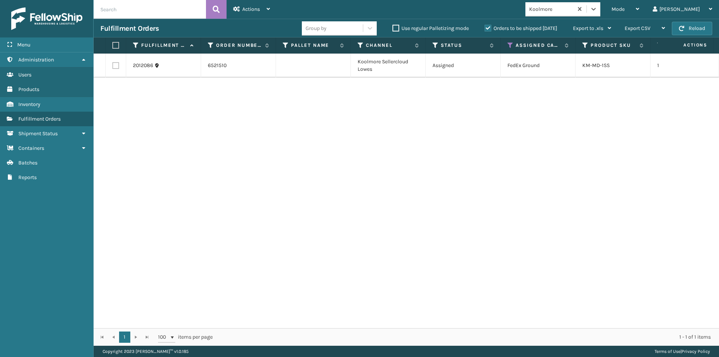
click at [116, 45] on label at bounding box center [114, 45] width 4 height 7
click at [113, 45] on input "checkbox" at bounding box center [112, 45] width 0 height 5
click at [268, 7] on icon at bounding box center [268, 8] width 3 height 5
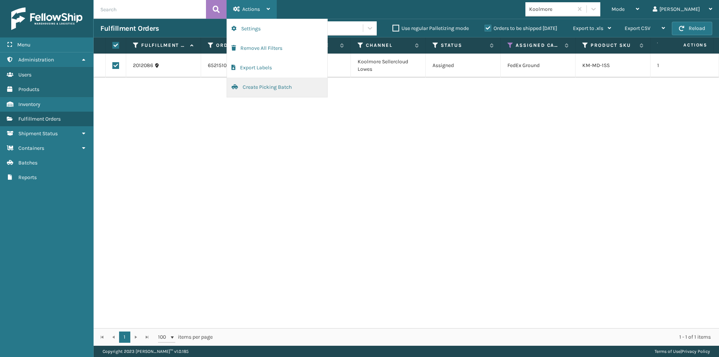
click at [272, 87] on button "Create Picking Batch" at bounding box center [277, 87] width 100 height 19
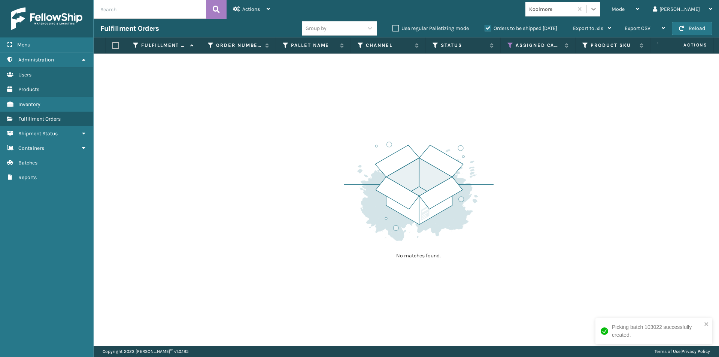
click at [597, 10] on icon at bounding box center [593, 8] width 7 height 7
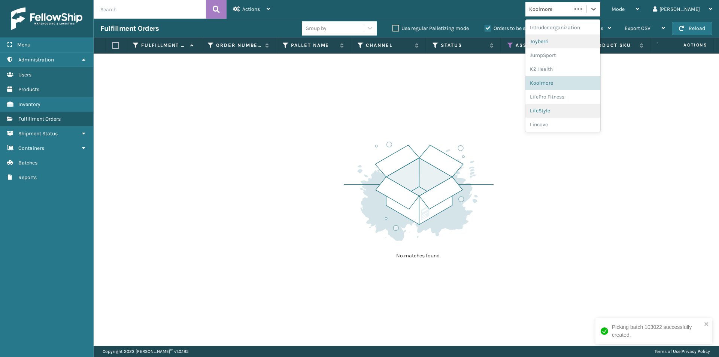
scroll to position [237, 0]
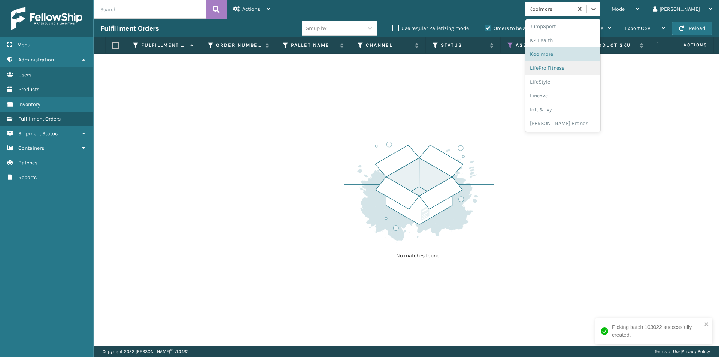
click at [600, 72] on div "LifePro Fitness" at bounding box center [562, 68] width 75 height 14
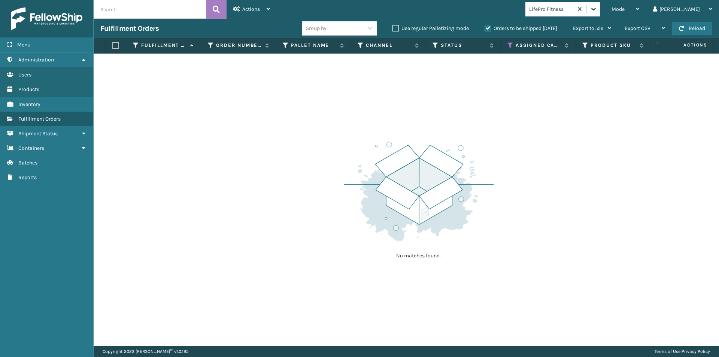
click at [597, 10] on icon at bounding box center [593, 8] width 7 height 7
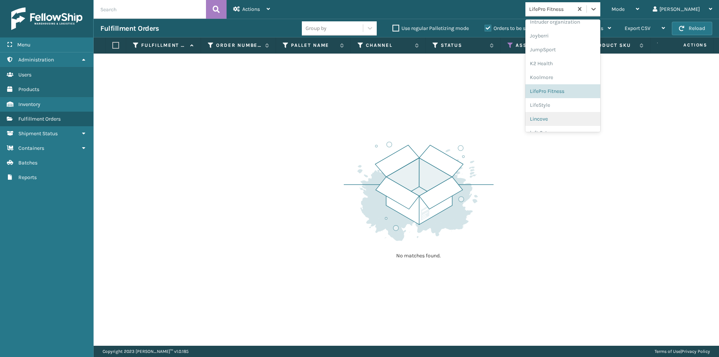
scroll to position [225, 0]
click at [590, 109] on div "Lincove" at bounding box center [562, 108] width 75 height 14
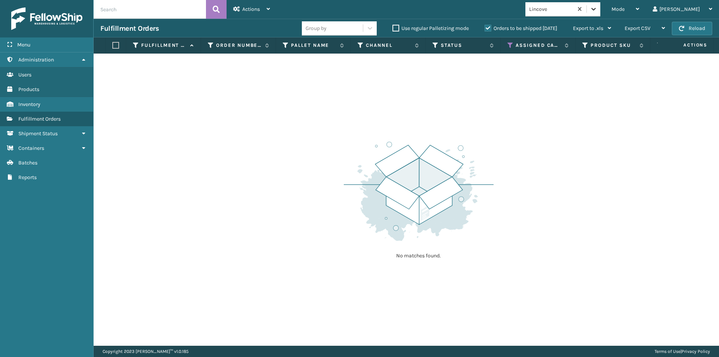
click at [597, 12] on icon at bounding box center [593, 8] width 7 height 7
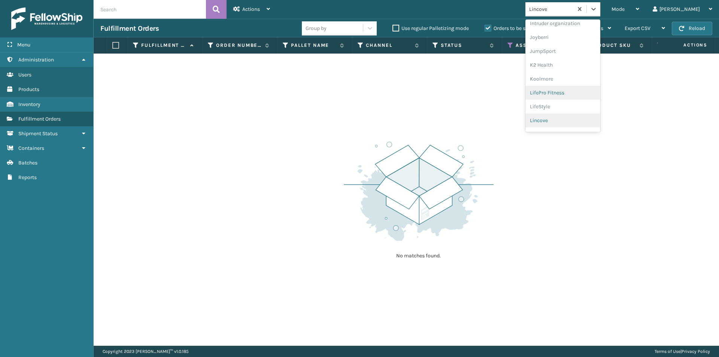
scroll to position [237, 0]
click at [584, 109] on div "loft & Ivy" at bounding box center [562, 110] width 75 height 14
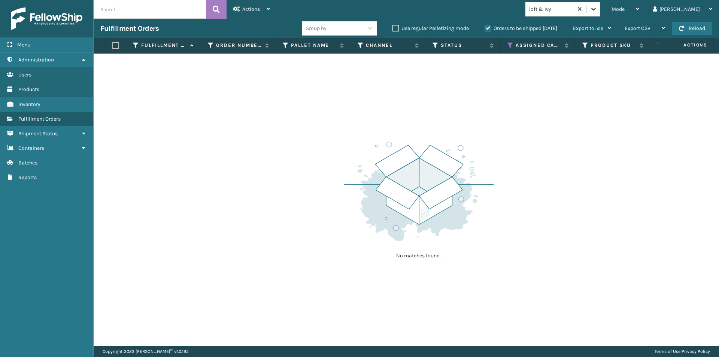
click at [600, 13] on div at bounding box center [593, 8] width 13 height 13
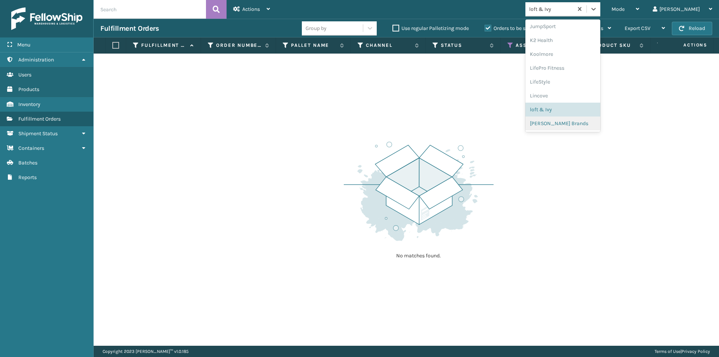
click at [585, 124] on div "[PERSON_NAME] Brands" at bounding box center [562, 123] width 75 height 14
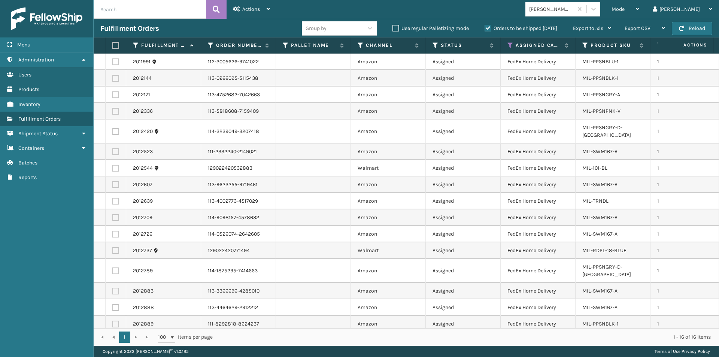
click at [117, 48] on label at bounding box center [114, 45] width 4 height 7
click at [113, 48] on input "checkbox" at bounding box center [112, 45] width 0 height 5
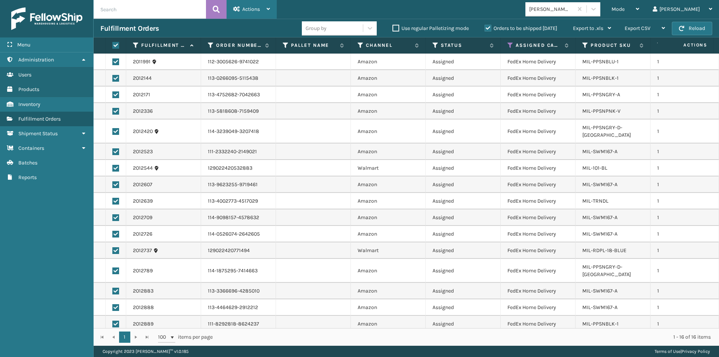
click at [267, 9] on icon at bounding box center [268, 8] width 3 height 5
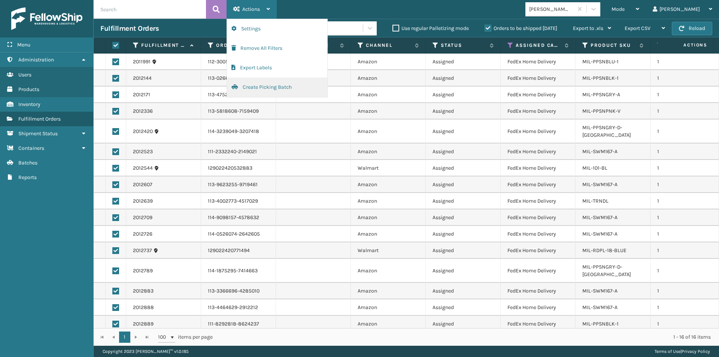
click at [245, 85] on button "Create Picking Batch" at bounding box center [277, 87] width 100 height 19
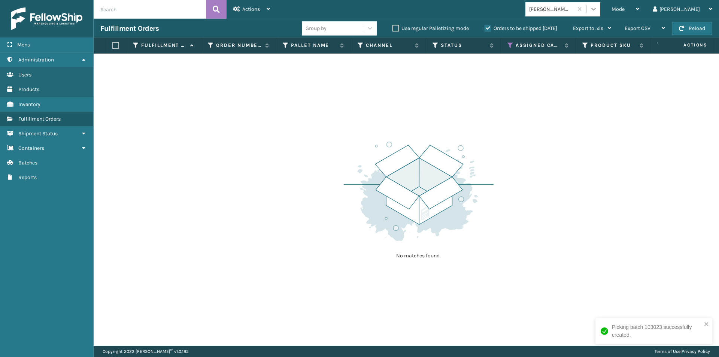
click at [597, 9] on icon at bounding box center [593, 8] width 7 height 7
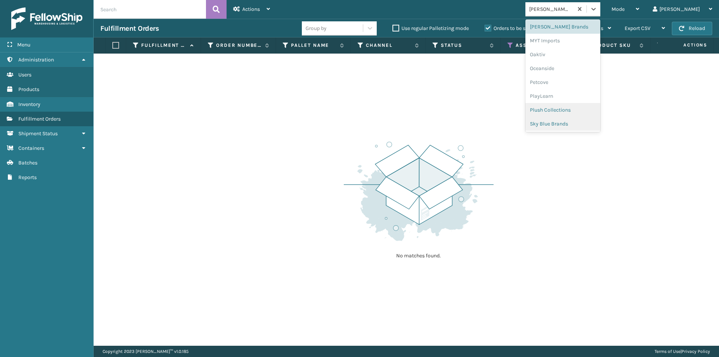
scroll to position [312, 0]
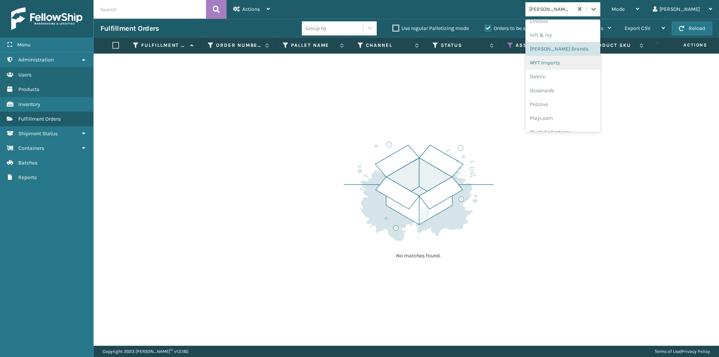
click at [586, 64] on div "MYT Imports" at bounding box center [562, 63] width 75 height 14
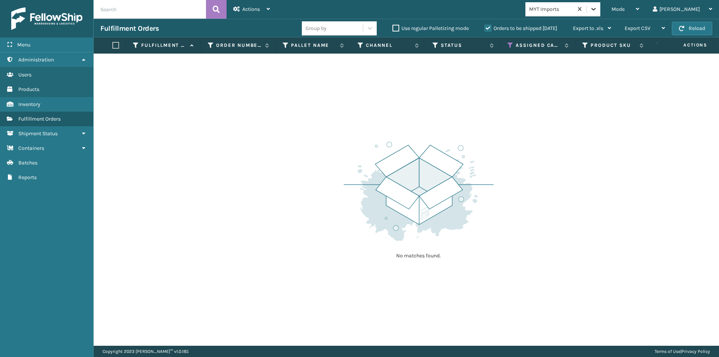
click at [600, 12] on div at bounding box center [593, 8] width 13 height 13
click at [597, 11] on icon at bounding box center [593, 8] width 7 height 7
click at [597, 12] on icon at bounding box center [593, 8] width 7 height 7
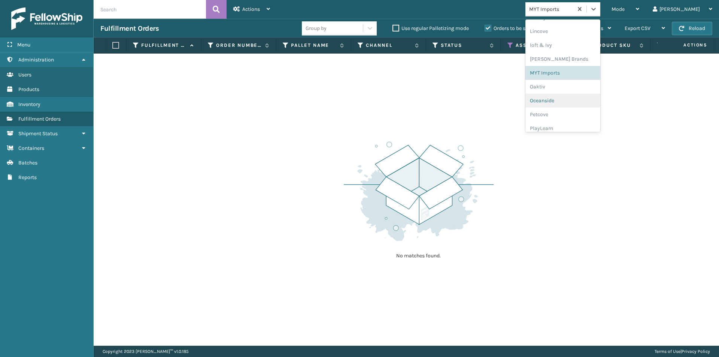
scroll to position [312, 0]
click at [574, 81] on div "Oaktiv" at bounding box center [562, 76] width 75 height 14
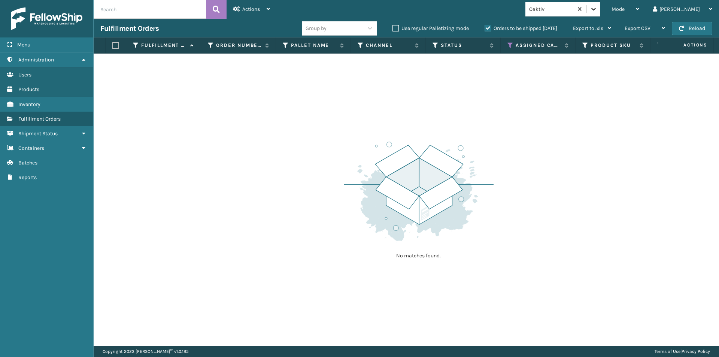
click at [597, 5] on icon at bounding box center [593, 8] width 7 height 7
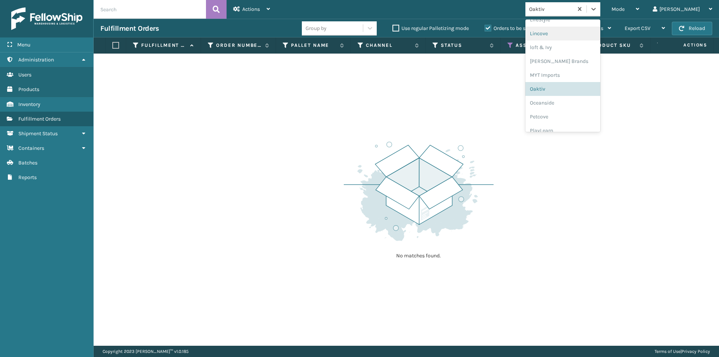
scroll to position [310, 0]
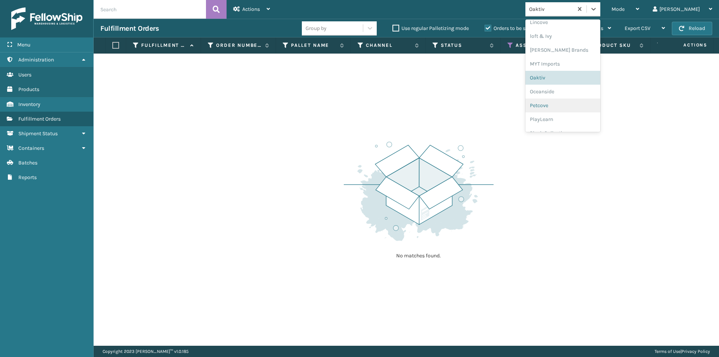
click at [580, 99] on div "Petcove" at bounding box center [562, 106] width 75 height 14
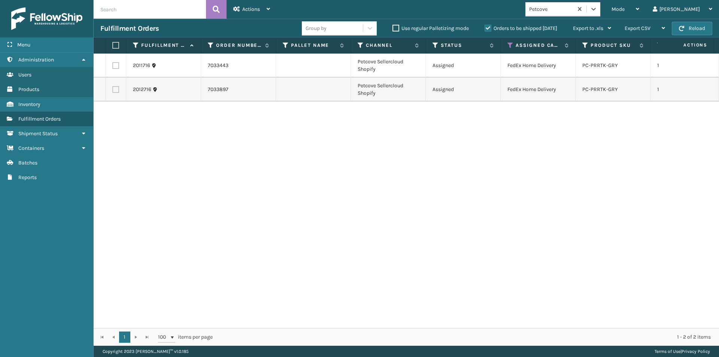
click at [116, 46] on label at bounding box center [114, 45] width 4 height 7
click at [113, 46] on input "checkbox" at bounding box center [112, 45] width 0 height 5
click at [270, 8] on div "Actions Settings Remove All Filters Export Labels Create Picking Batch" at bounding box center [252, 9] width 50 height 19
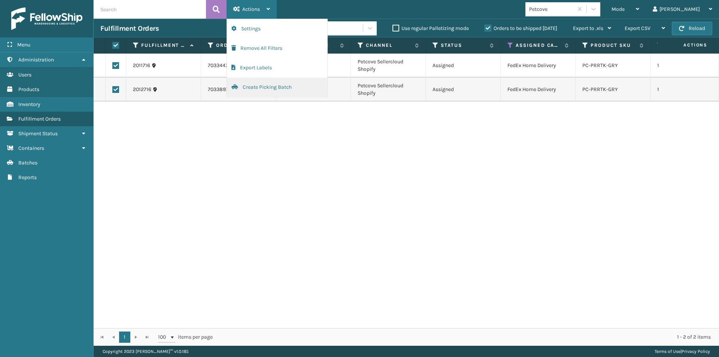
click at [261, 86] on button "Create Picking Batch" at bounding box center [277, 87] width 100 height 19
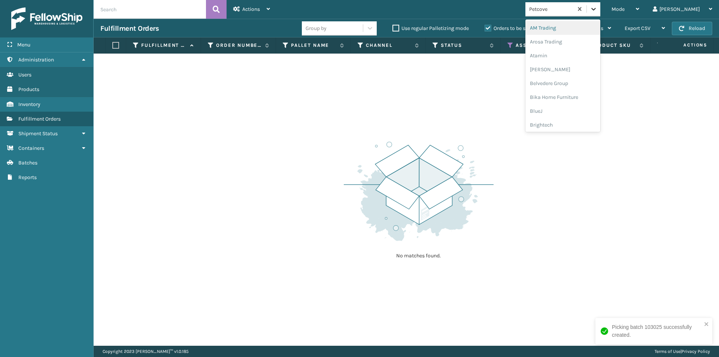
click at [600, 4] on div at bounding box center [593, 8] width 13 height 13
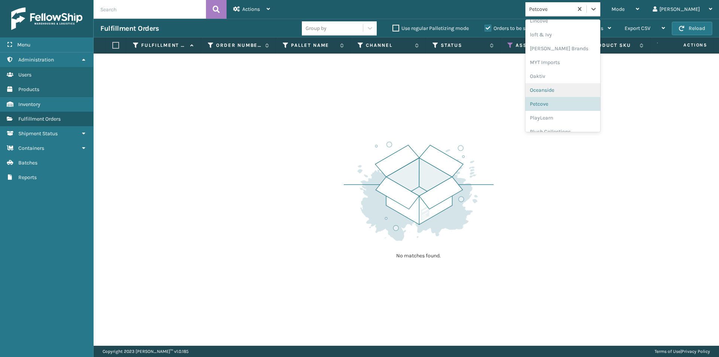
click at [580, 93] on div "Oceanside" at bounding box center [562, 90] width 75 height 14
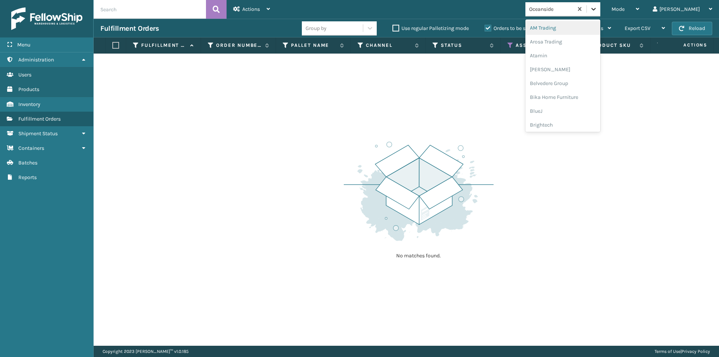
click at [597, 7] on icon at bounding box center [593, 8] width 7 height 7
click at [578, 79] on div "PlayLearn" at bounding box center [562, 80] width 75 height 14
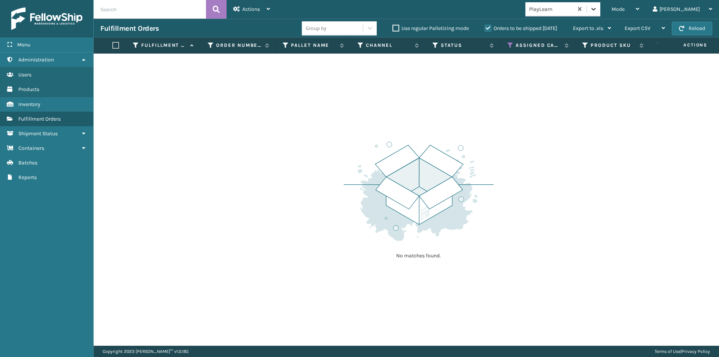
click at [597, 9] on icon at bounding box center [593, 8] width 7 height 7
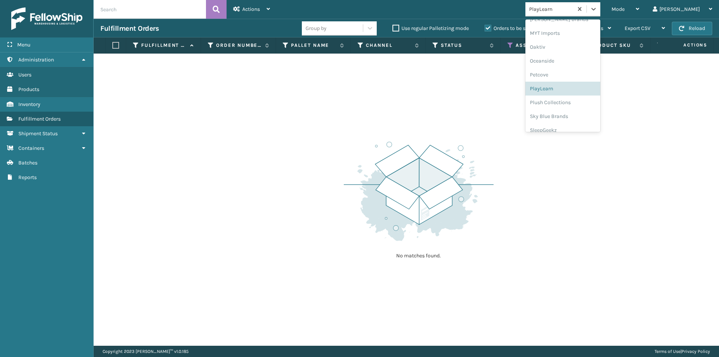
scroll to position [362, 0]
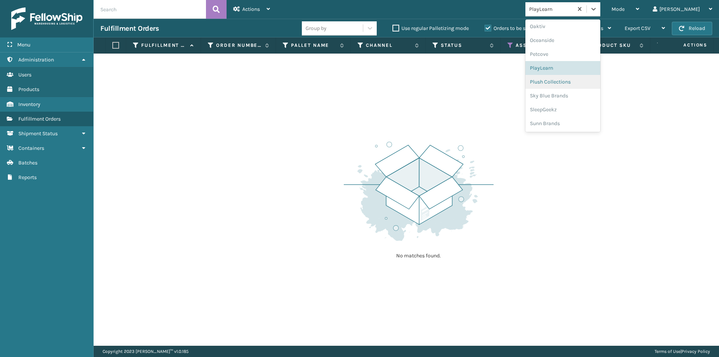
click at [588, 86] on div "Plush Collections" at bounding box center [562, 82] width 75 height 14
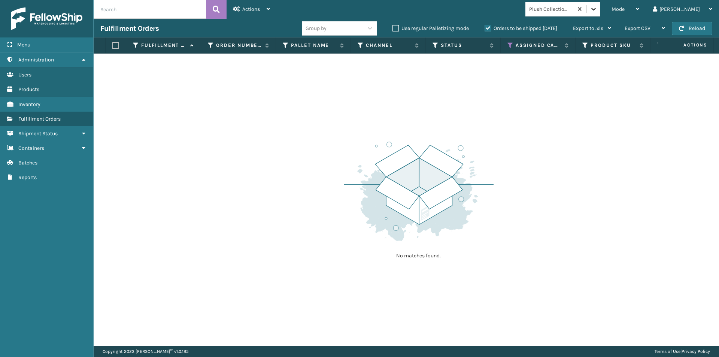
click at [597, 10] on icon at bounding box center [593, 8] width 7 height 7
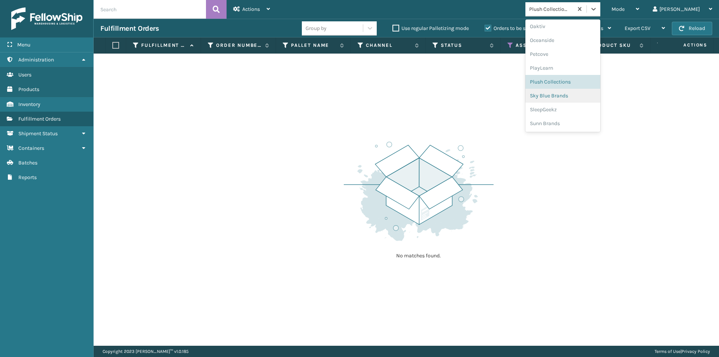
click at [584, 99] on div "Sky Blue Brands" at bounding box center [562, 96] width 75 height 14
click at [600, 16] on div "Sky Blue Brands" at bounding box center [562, 9] width 75 height 14
click at [587, 112] on div "SleepGeekz" at bounding box center [562, 110] width 75 height 14
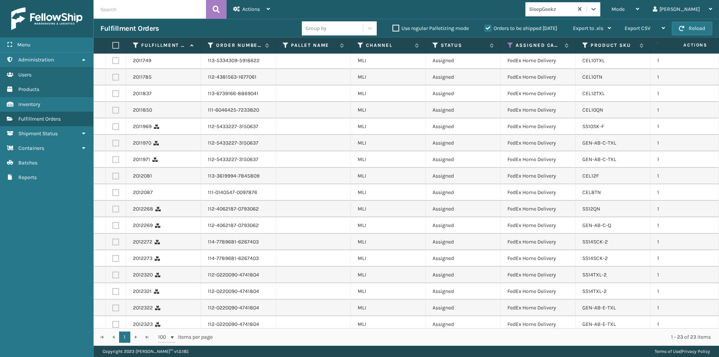
scroll to position [0, 0]
click at [115, 45] on label at bounding box center [114, 45] width 4 height 7
click at [113, 45] on input "checkbox" at bounding box center [112, 45] width 0 height 5
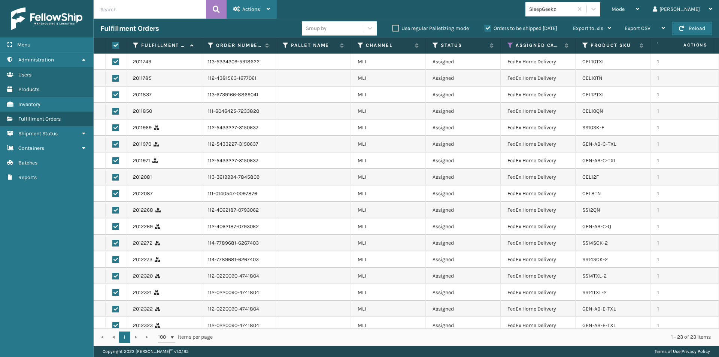
click at [269, 13] on div "Actions" at bounding box center [251, 9] width 37 height 19
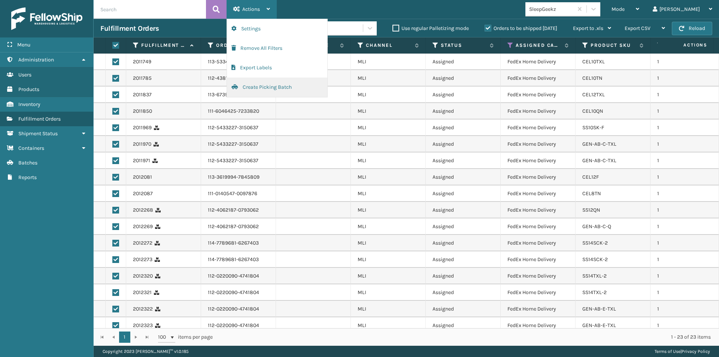
click at [266, 85] on button "Create Picking Batch" at bounding box center [277, 87] width 100 height 19
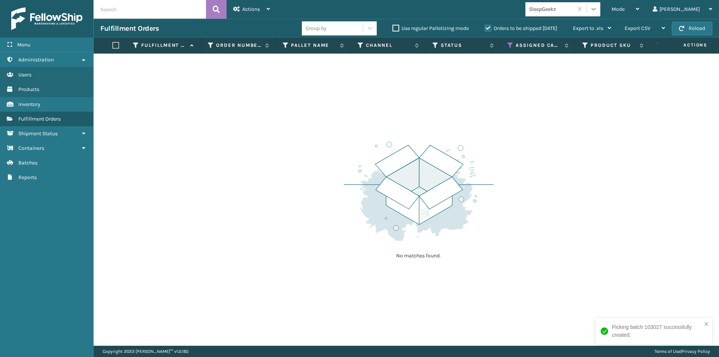
click at [596, 10] on icon at bounding box center [593, 9] width 4 height 3
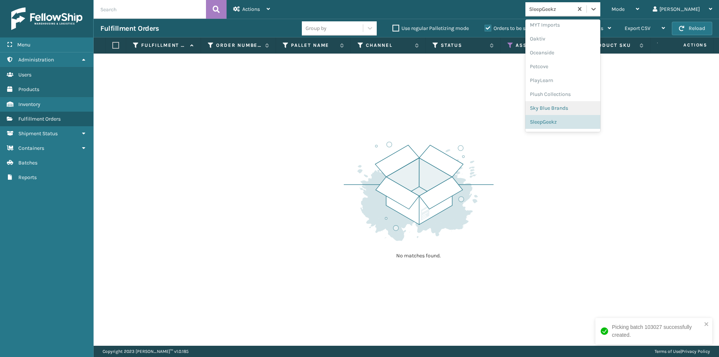
scroll to position [362, 0]
click at [597, 122] on div "Sunn Brands" at bounding box center [562, 123] width 75 height 14
